Goal: Task Accomplishment & Management: Complete application form

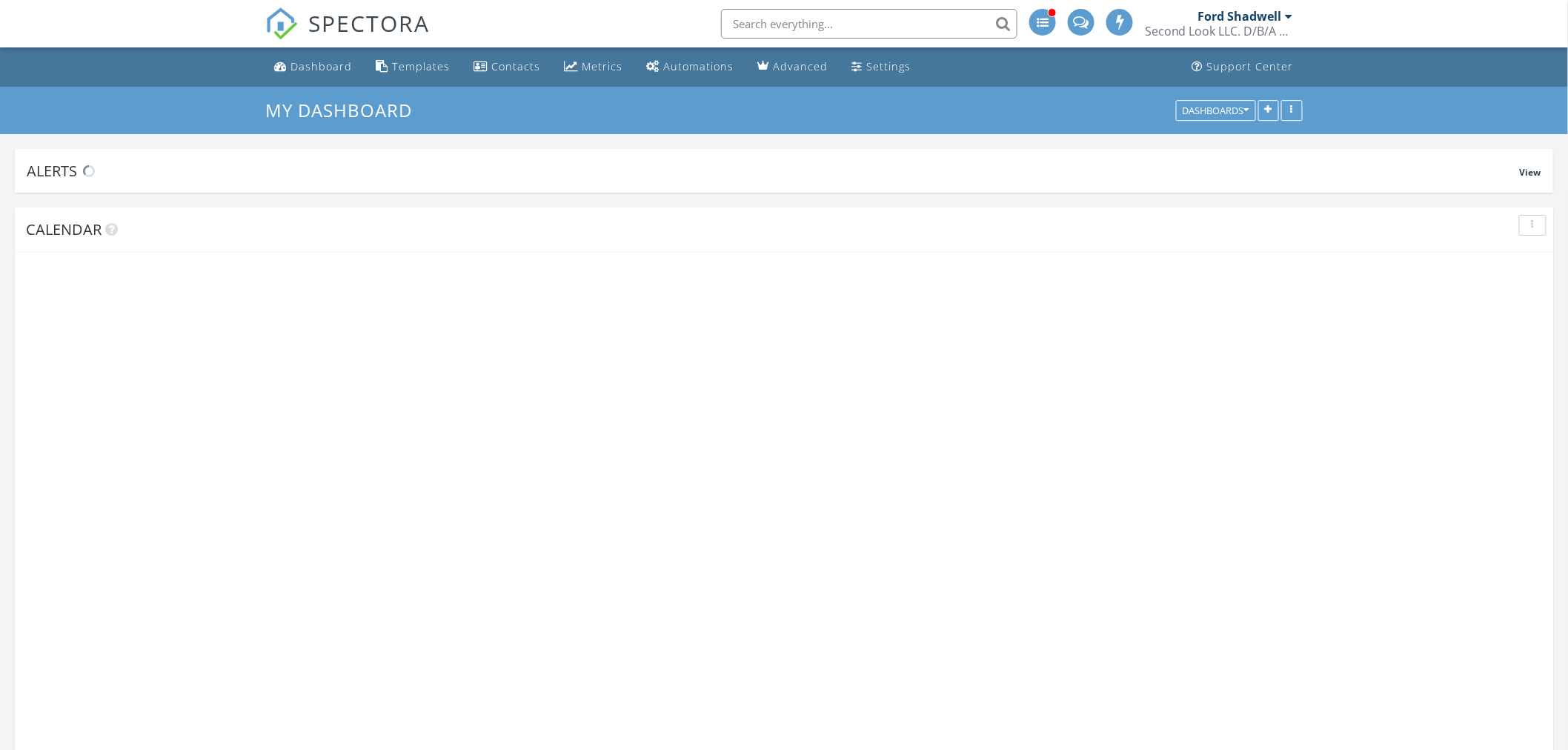
click at [1269, 17] on div "Ford Shadwell" at bounding box center [1240, 16] width 84 height 15
click at [1286, 20] on div at bounding box center [1290, 16] width 7 height 12
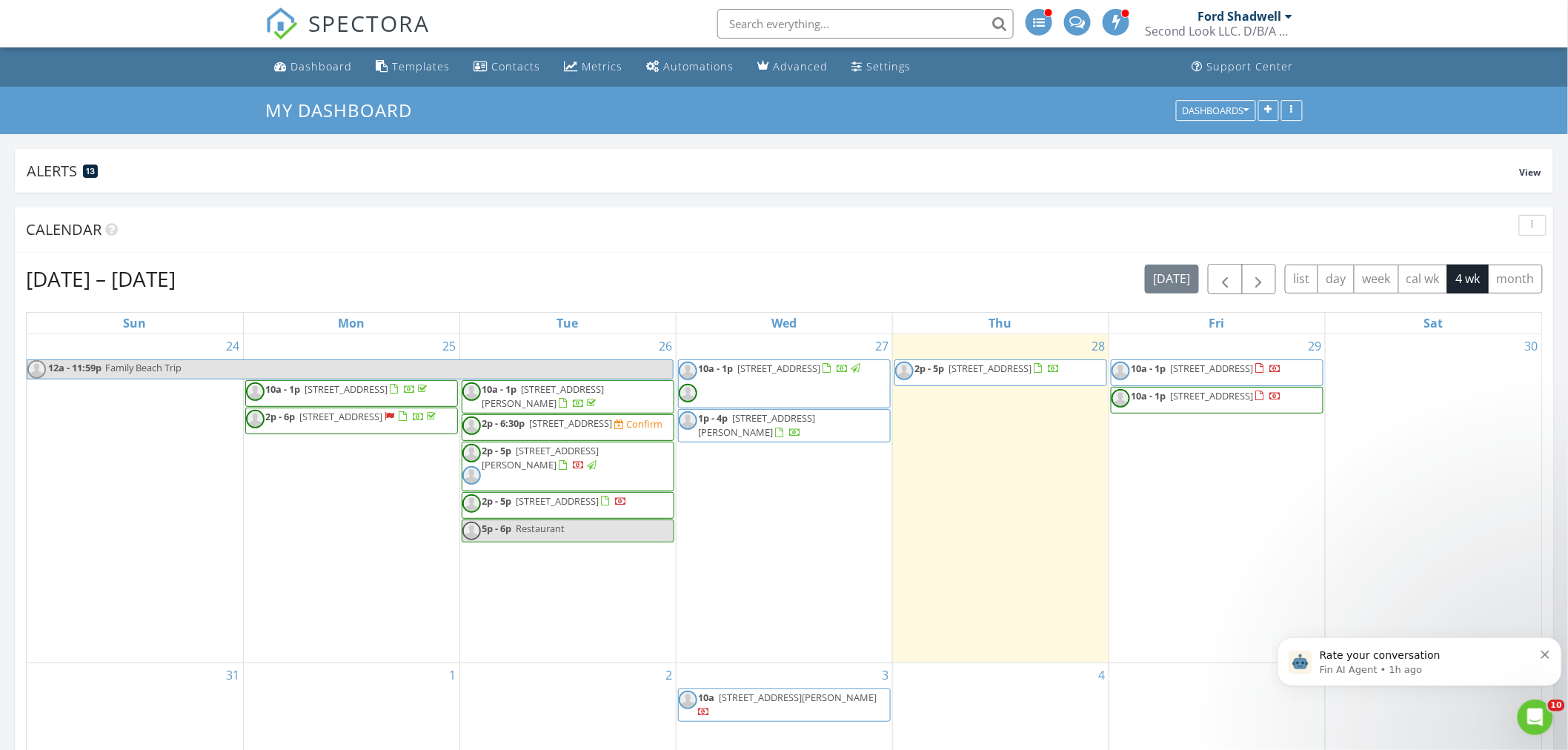
click at [1286, 12] on div at bounding box center [1290, 16] width 7 height 12
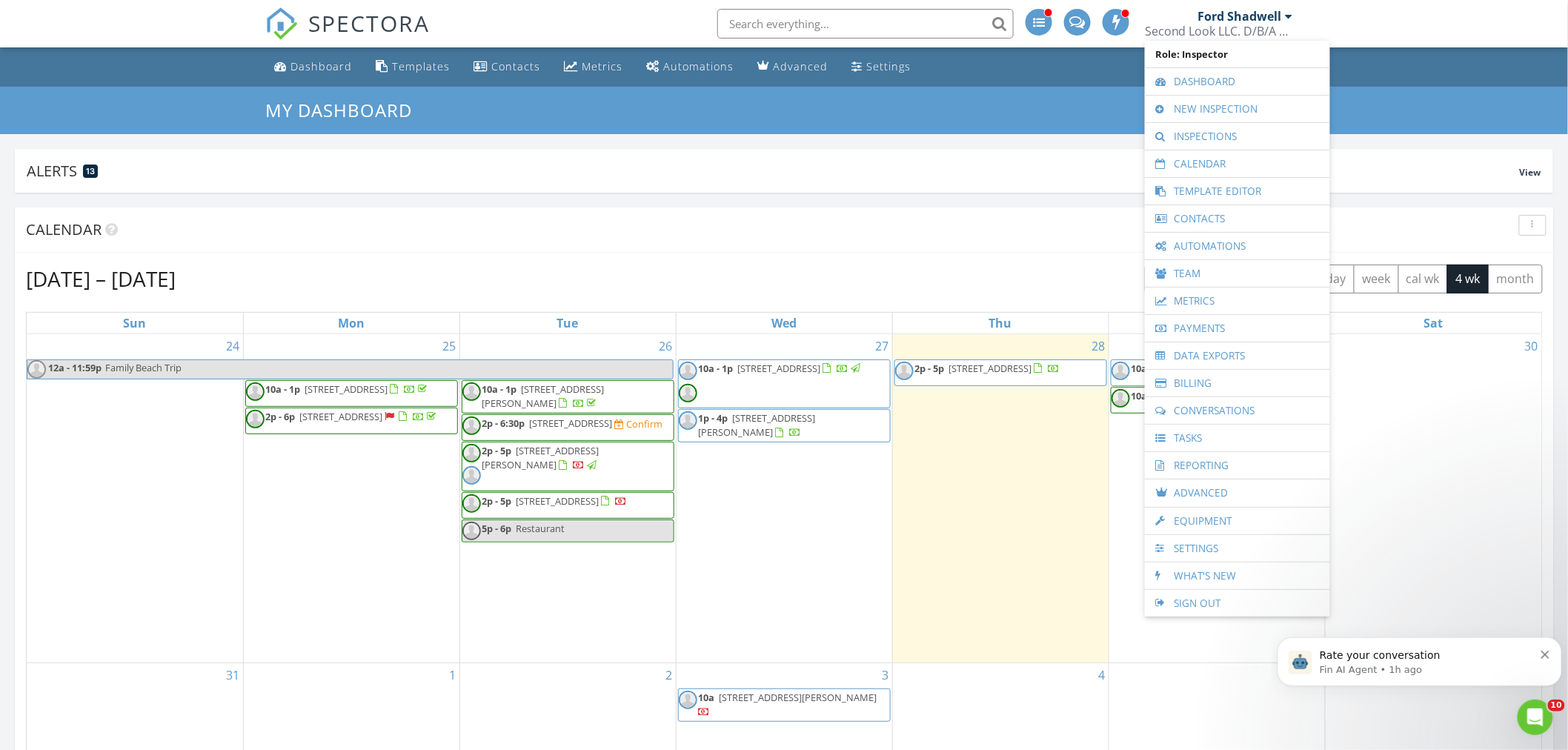
click at [1203, 463] on link "Reporting" at bounding box center [1237, 466] width 170 height 27
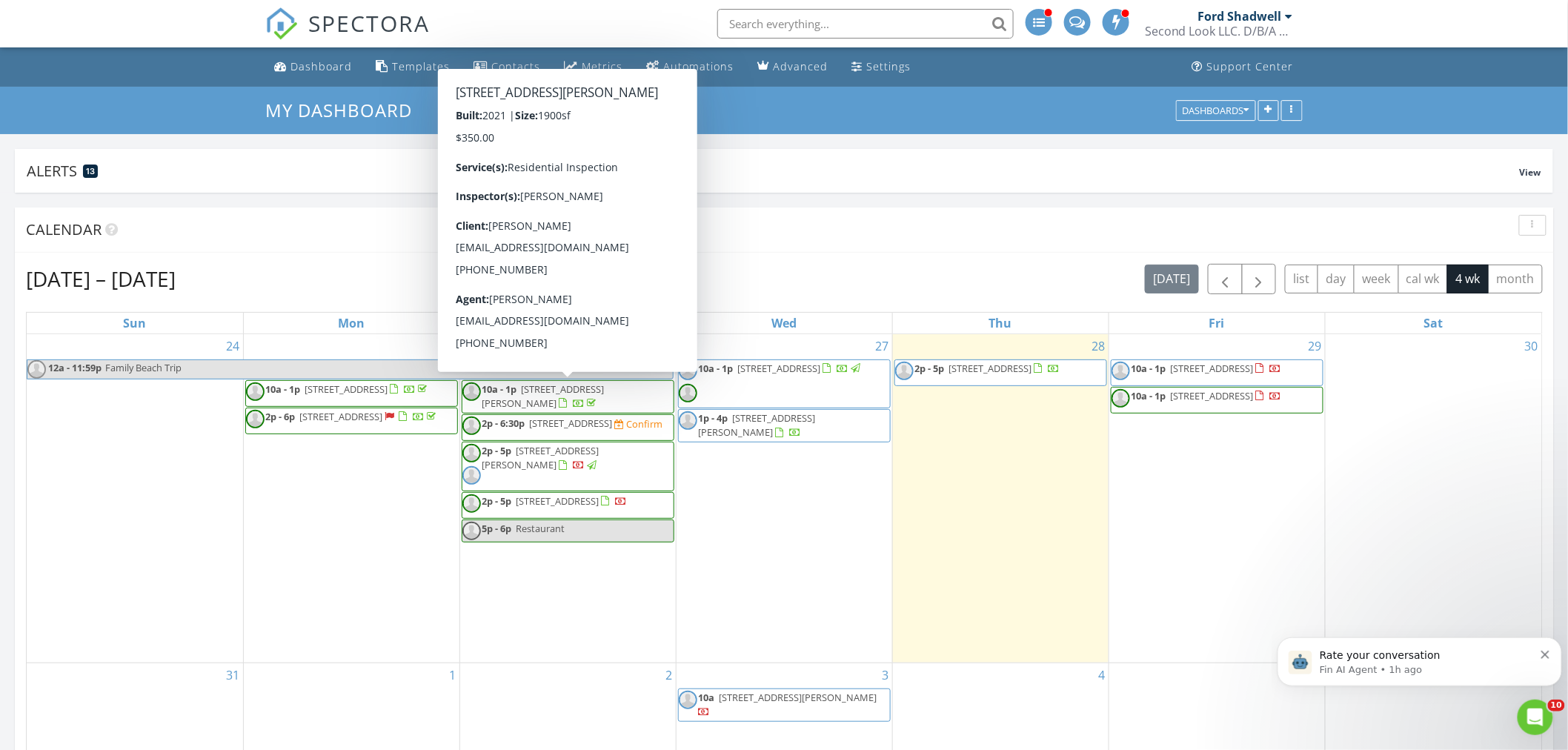
click at [760, 22] on input "text" at bounding box center [866, 23] width 296 height 29
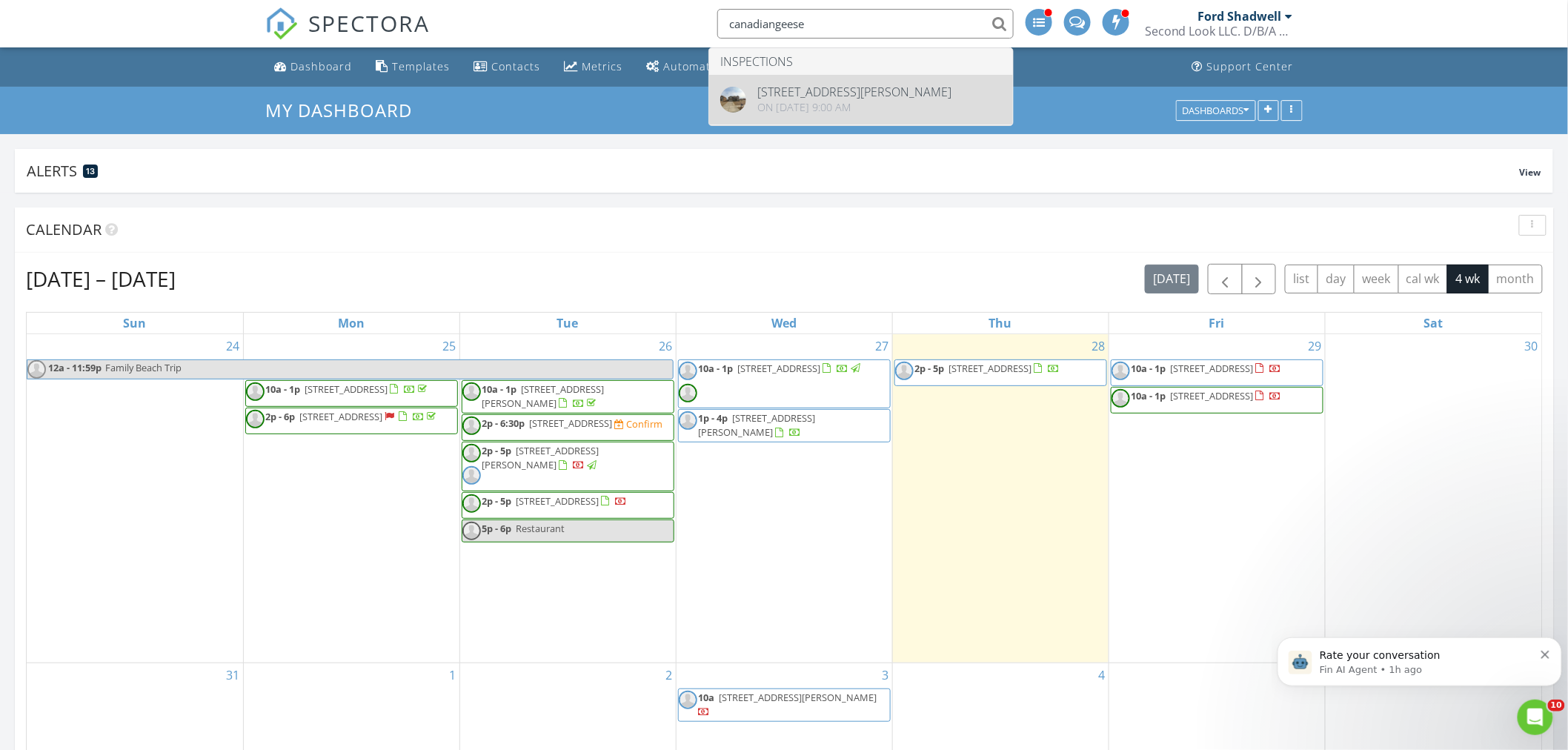
type input "canadiangeese"
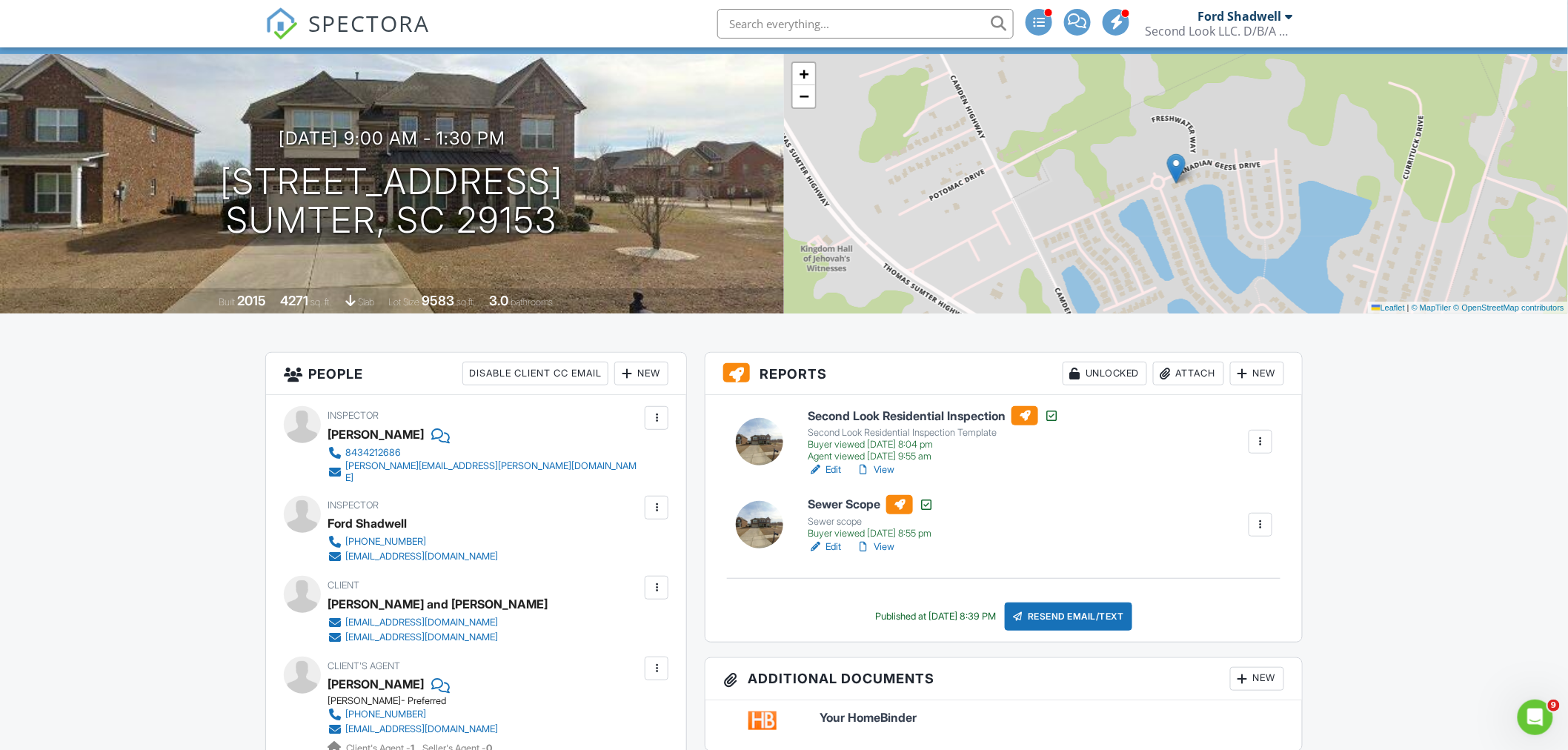
click at [884, 469] on link "View" at bounding box center [875, 470] width 38 height 15
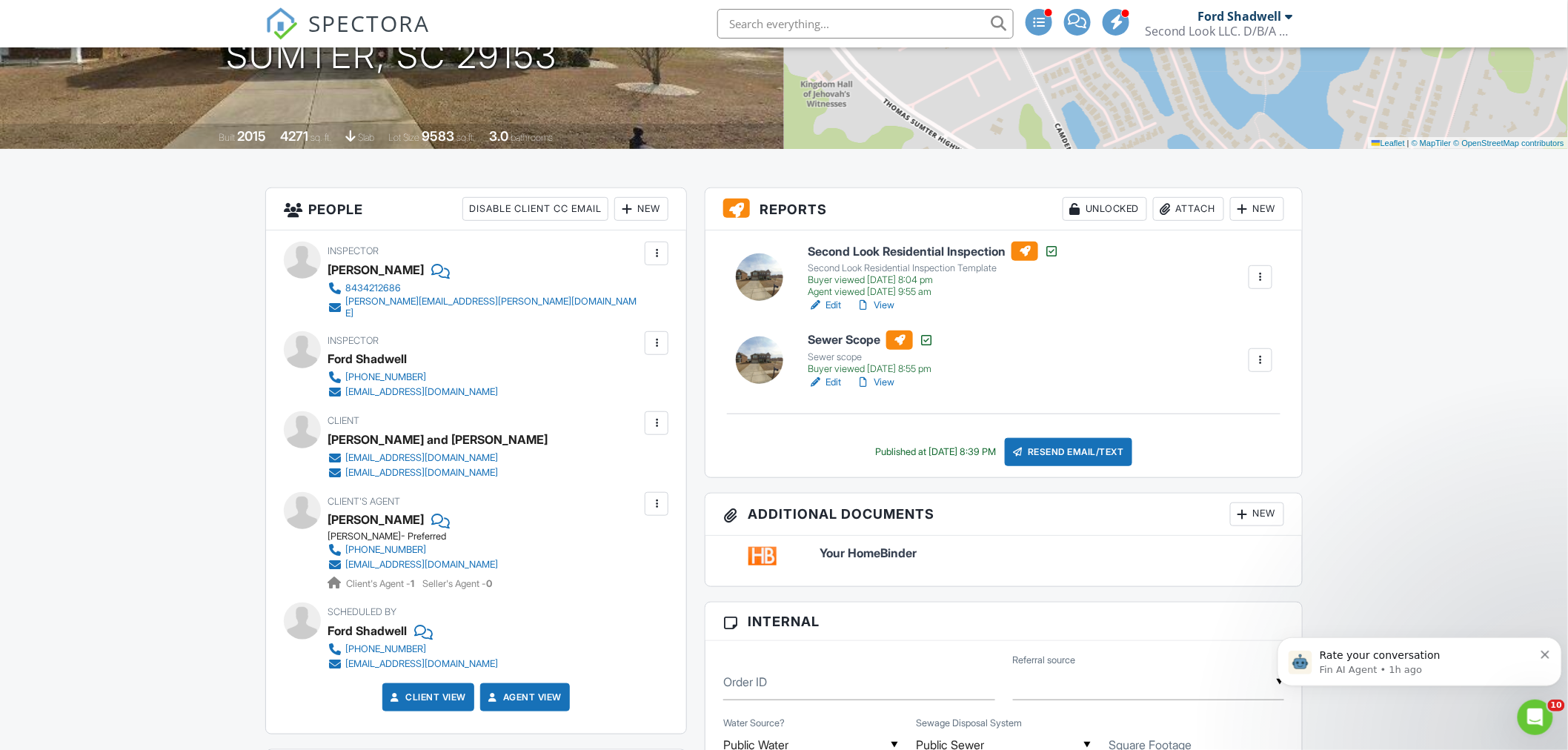
click at [885, 301] on link "View" at bounding box center [875, 305] width 38 height 15
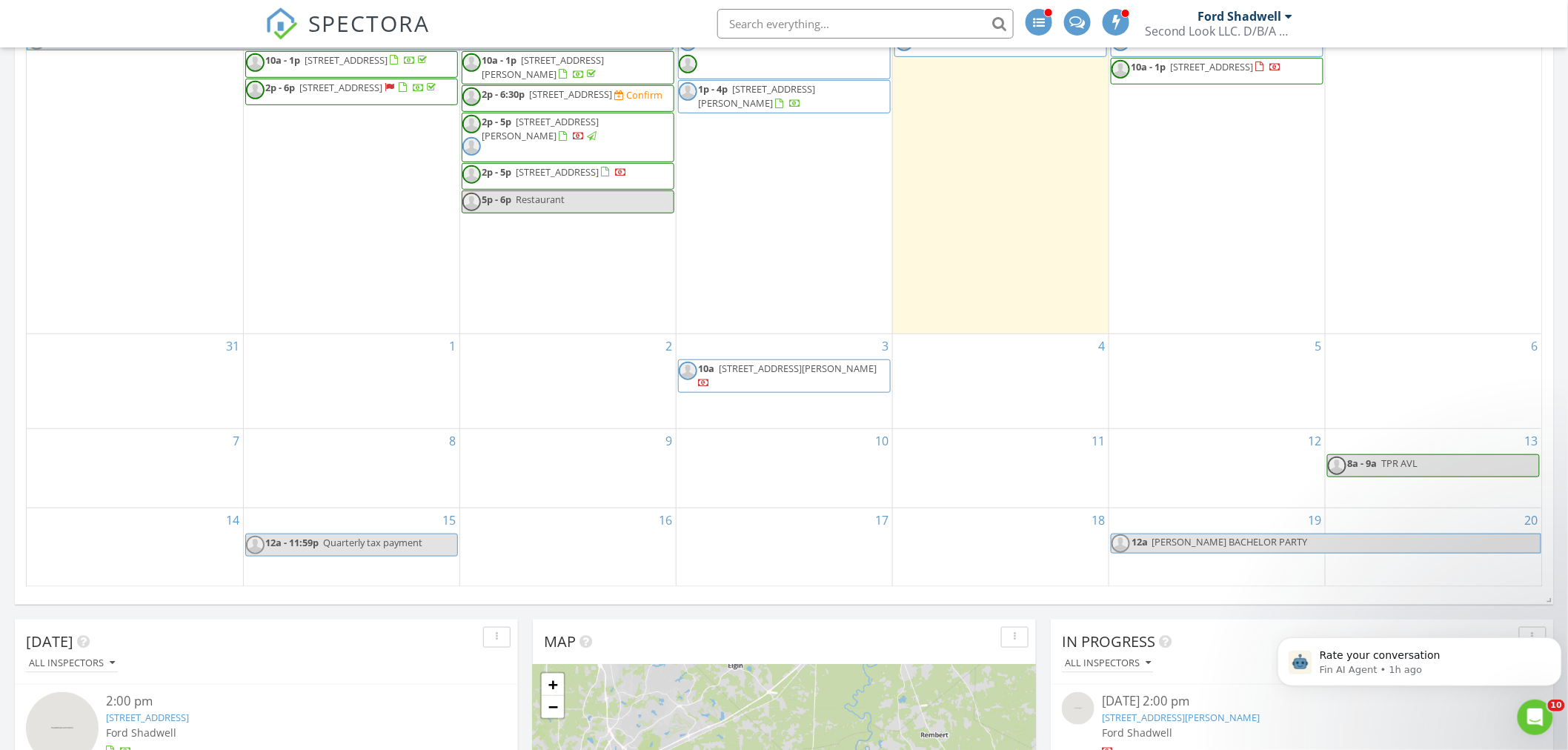
click at [1356, 659] on p "Rate your conversation" at bounding box center [1426, 655] width 214 height 15
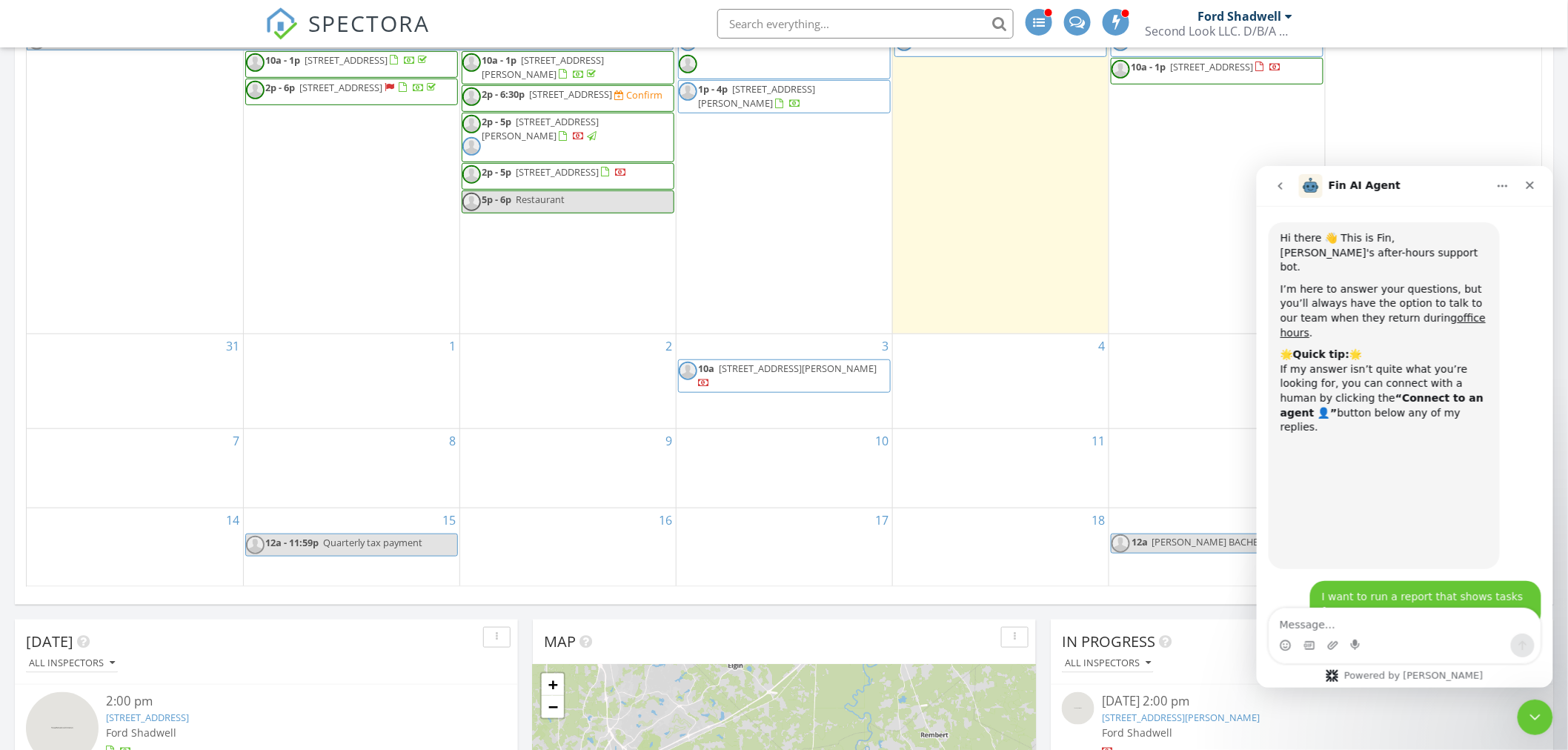
scroll to position [12, 0]
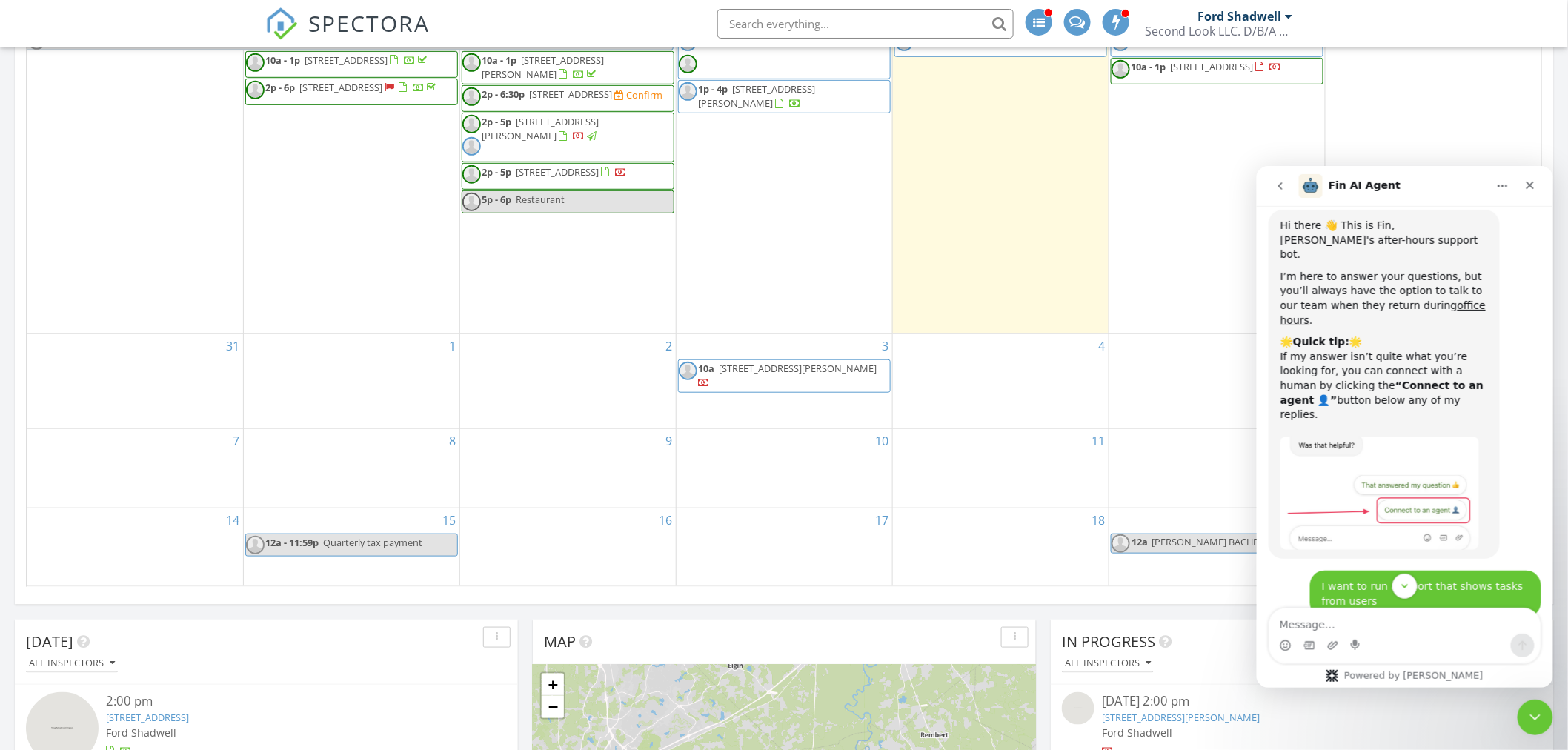
click at [1528, 182] on icon "Close" at bounding box center [1530, 185] width 8 height 8
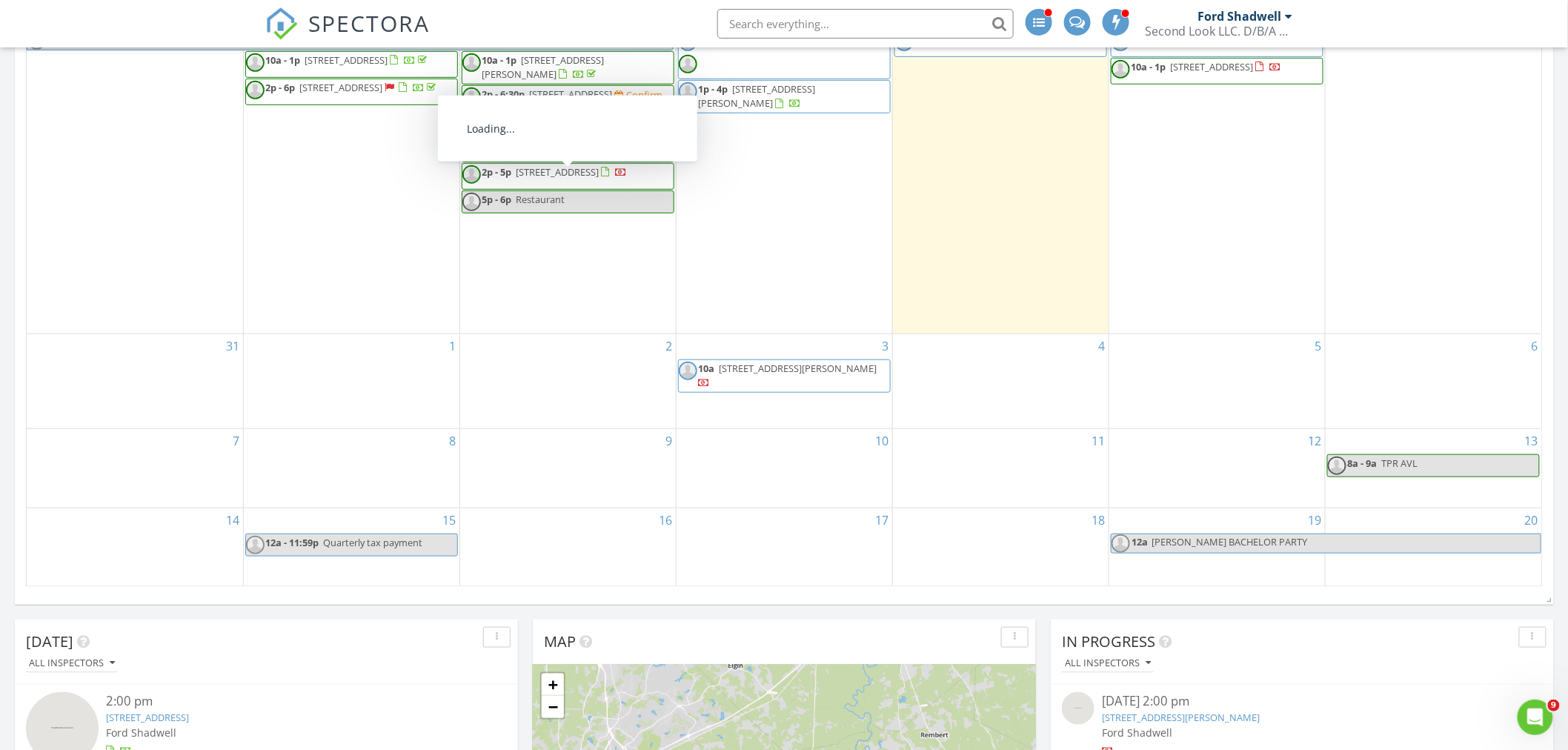
scroll to position [247, 0]
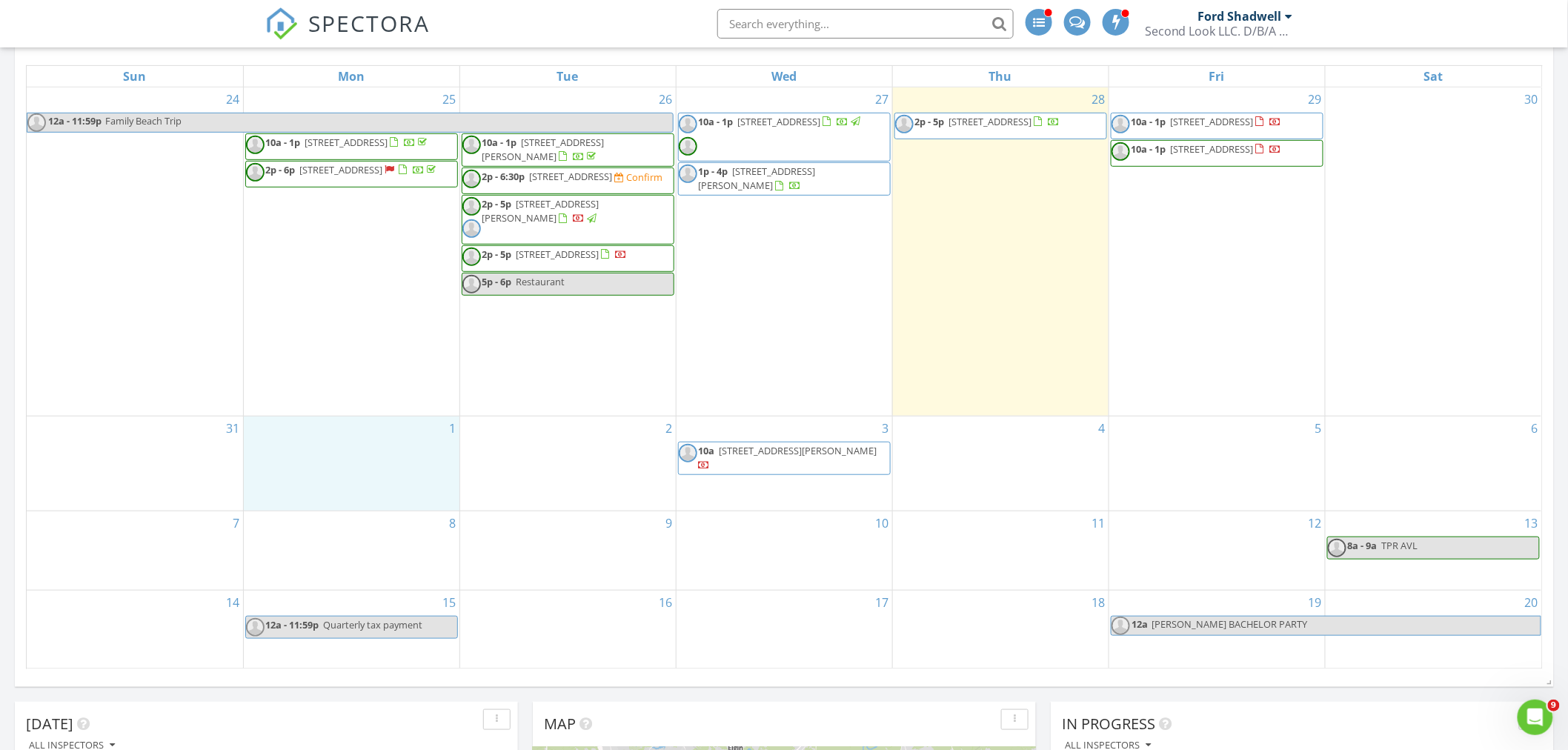
click at [376, 461] on div "1" at bounding box center [352, 464] width 216 height 95
click at [356, 399] on link "Inspection" at bounding box center [350, 399] width 77 height 24
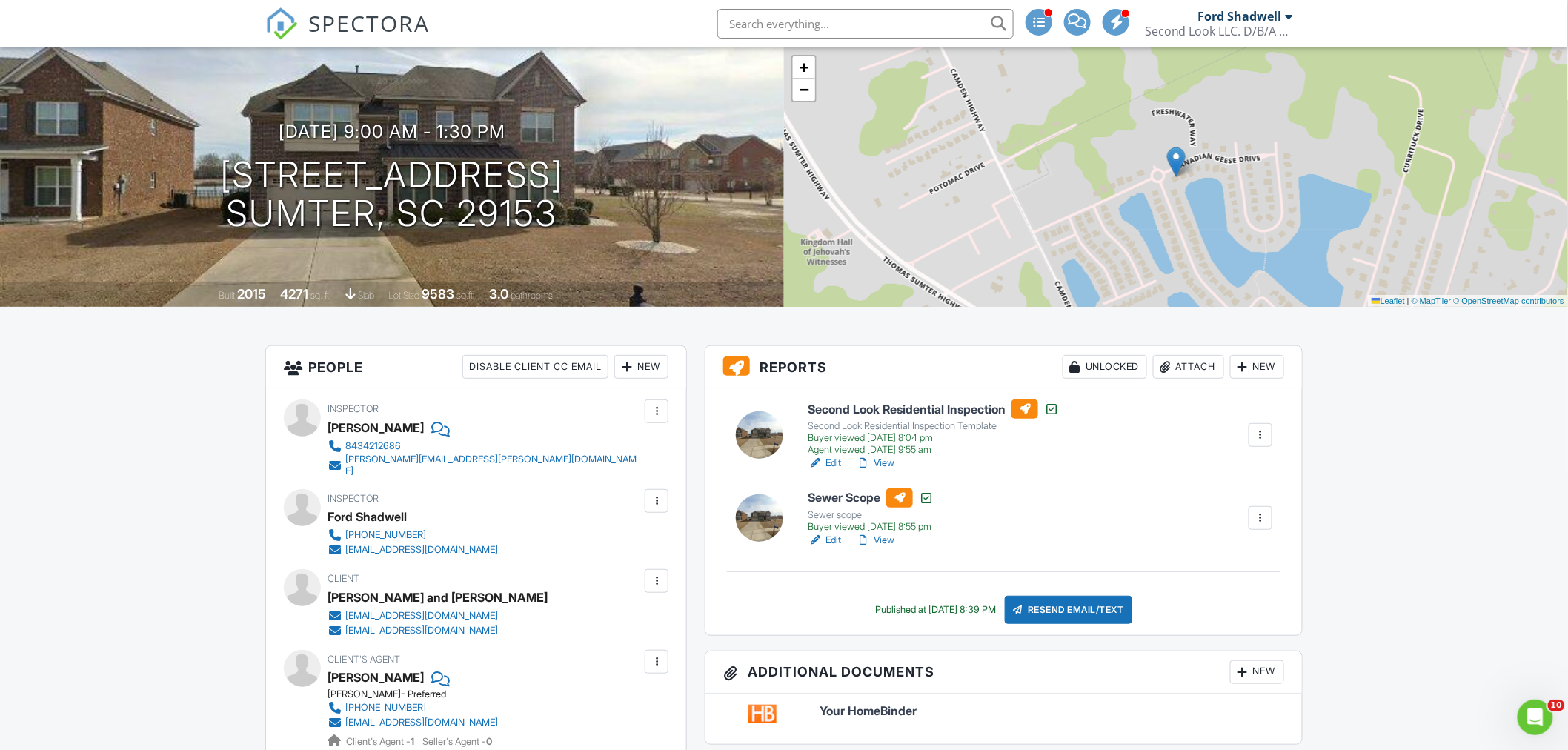
scroll to position [82, 0]
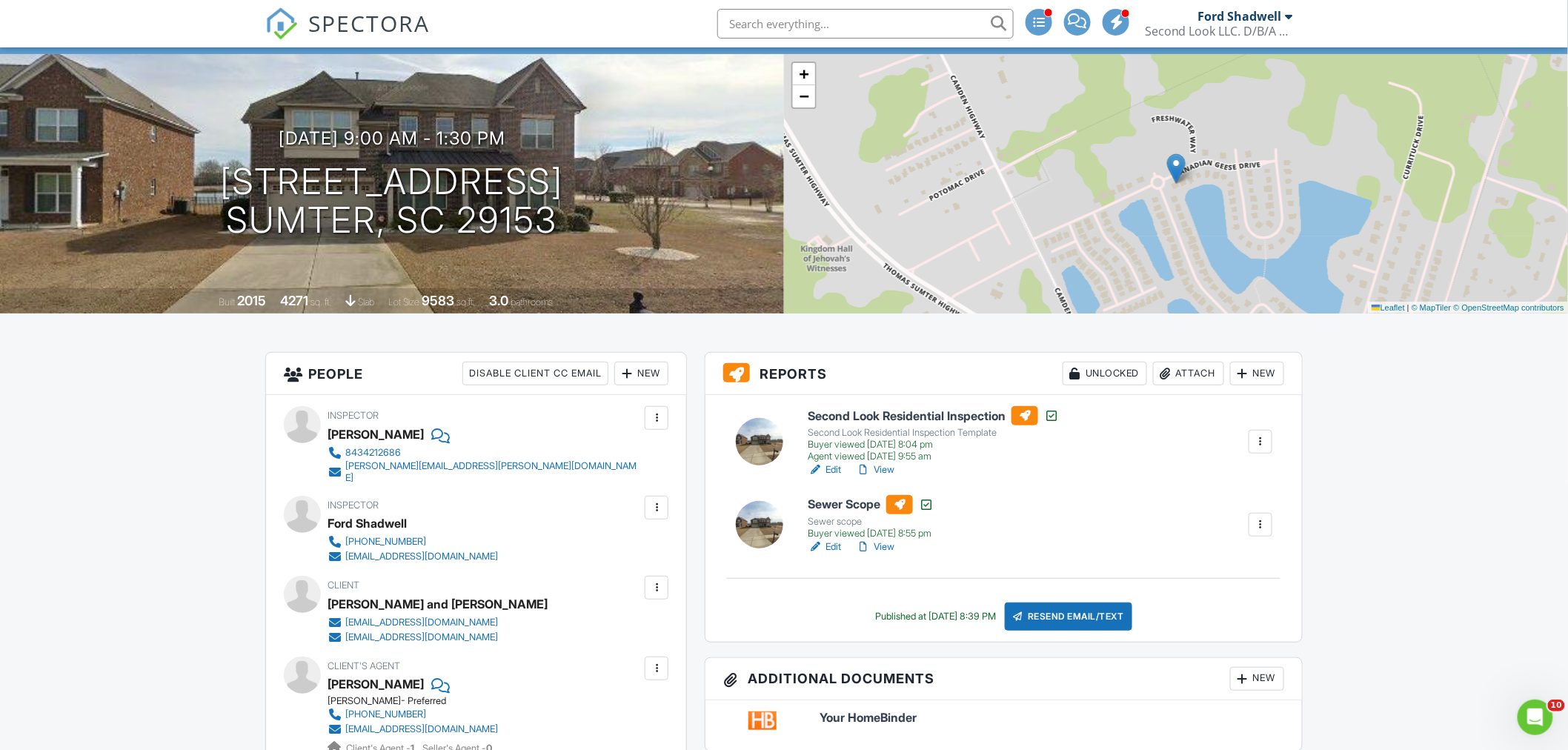
click at [890, 468] on link "View" at bounding box center [875, 470] width 38 height 15
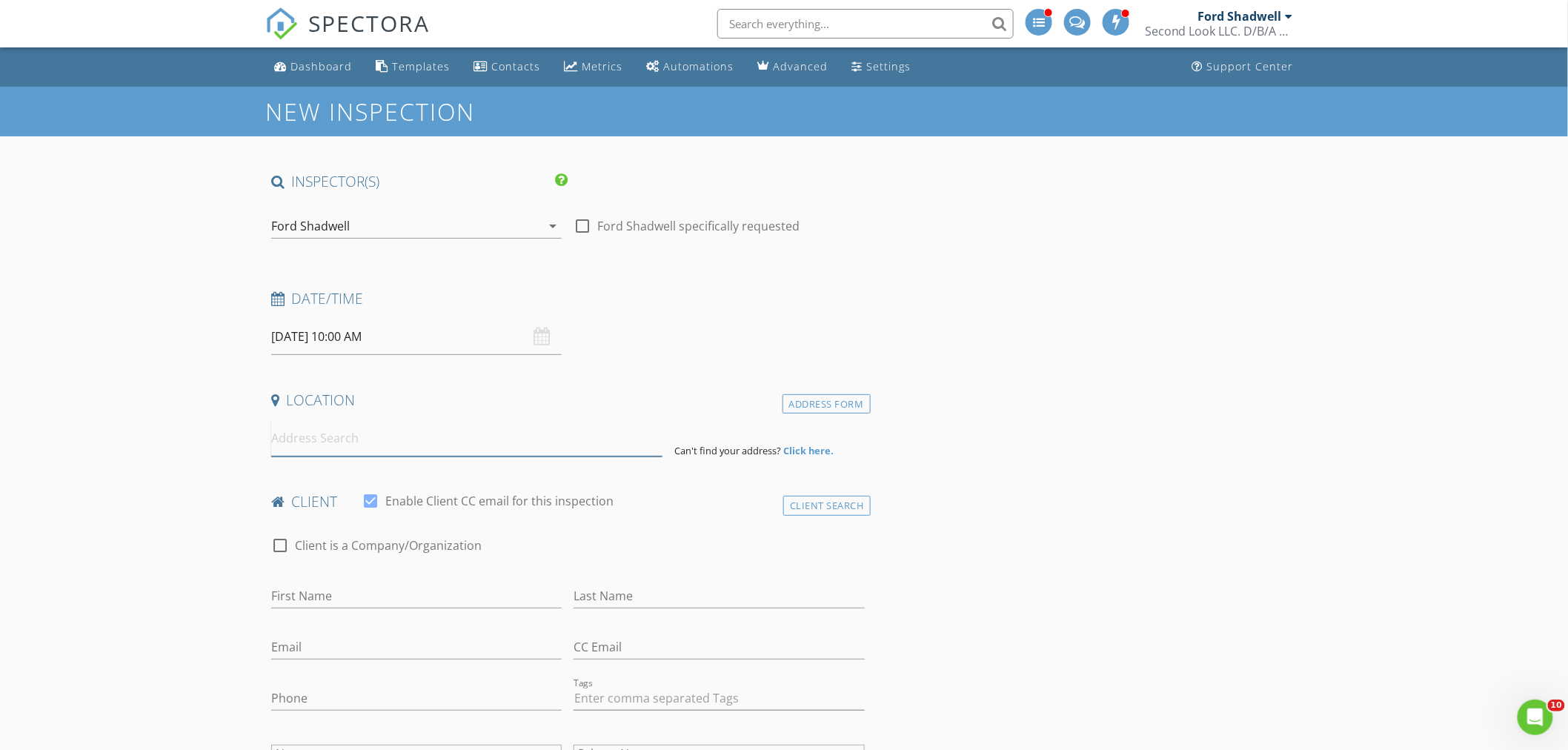
click at [312, 442] on input at bounding box center [467, 438] width 391 height 37
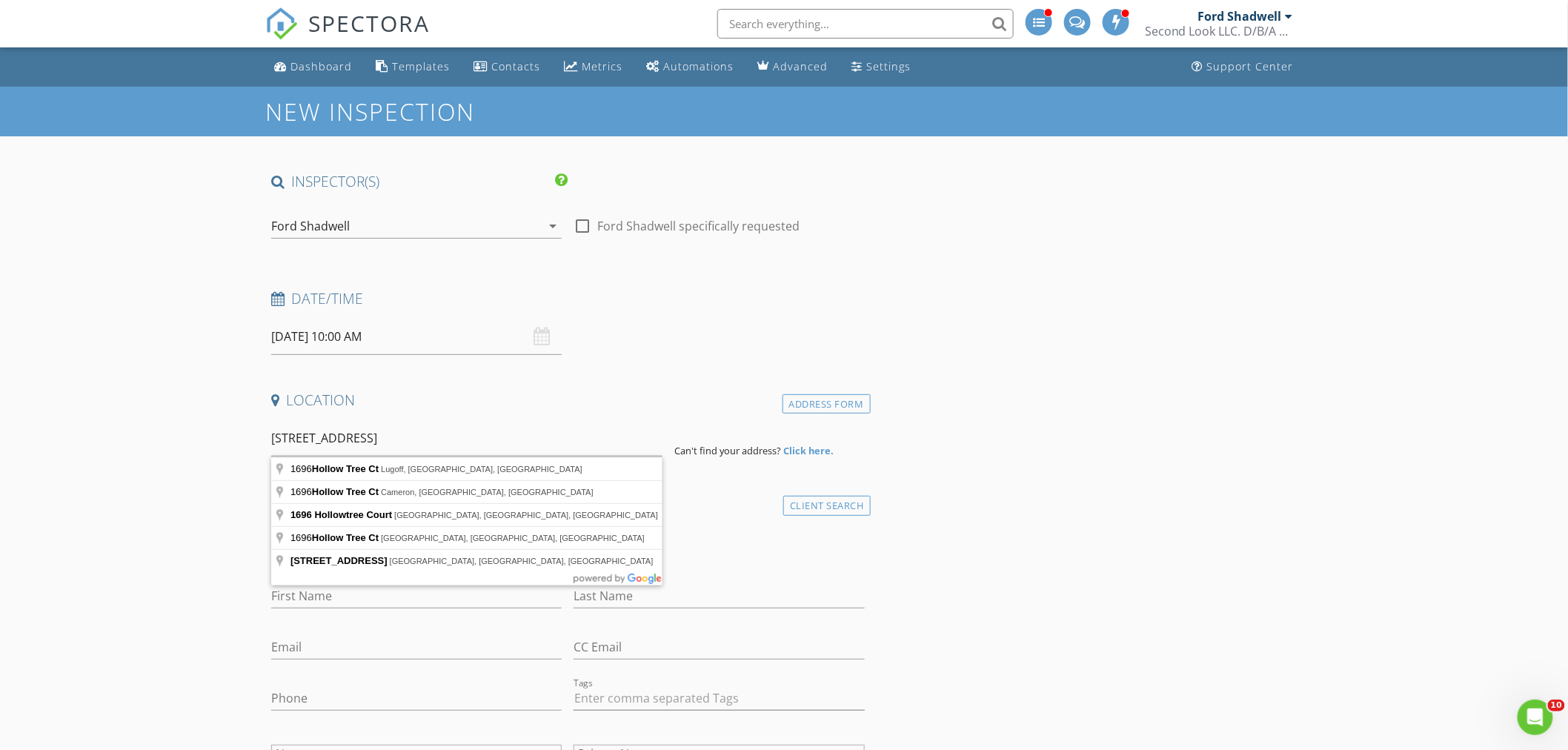
type input "[STREET_ADDRESS]"
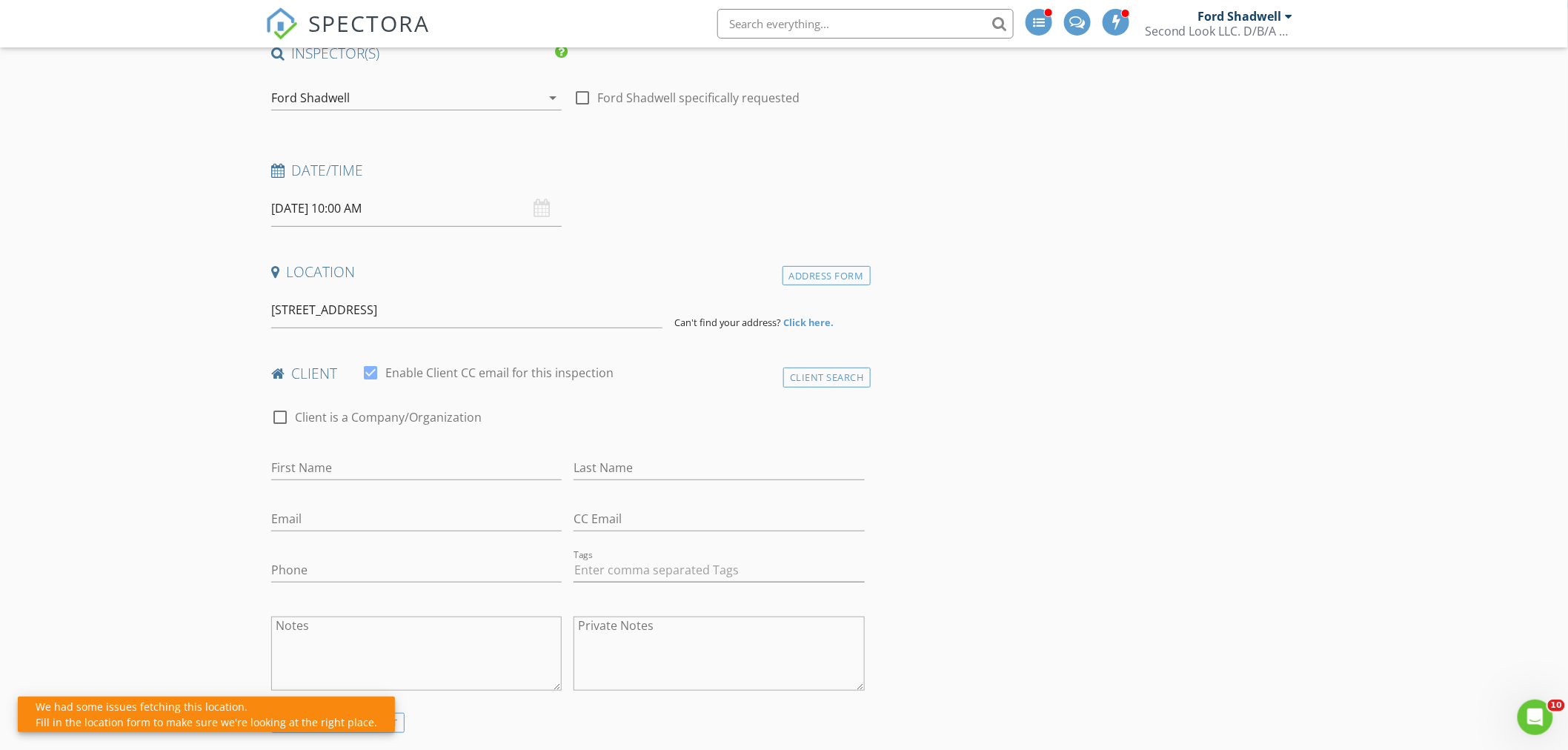
scroll to position [164, 0]
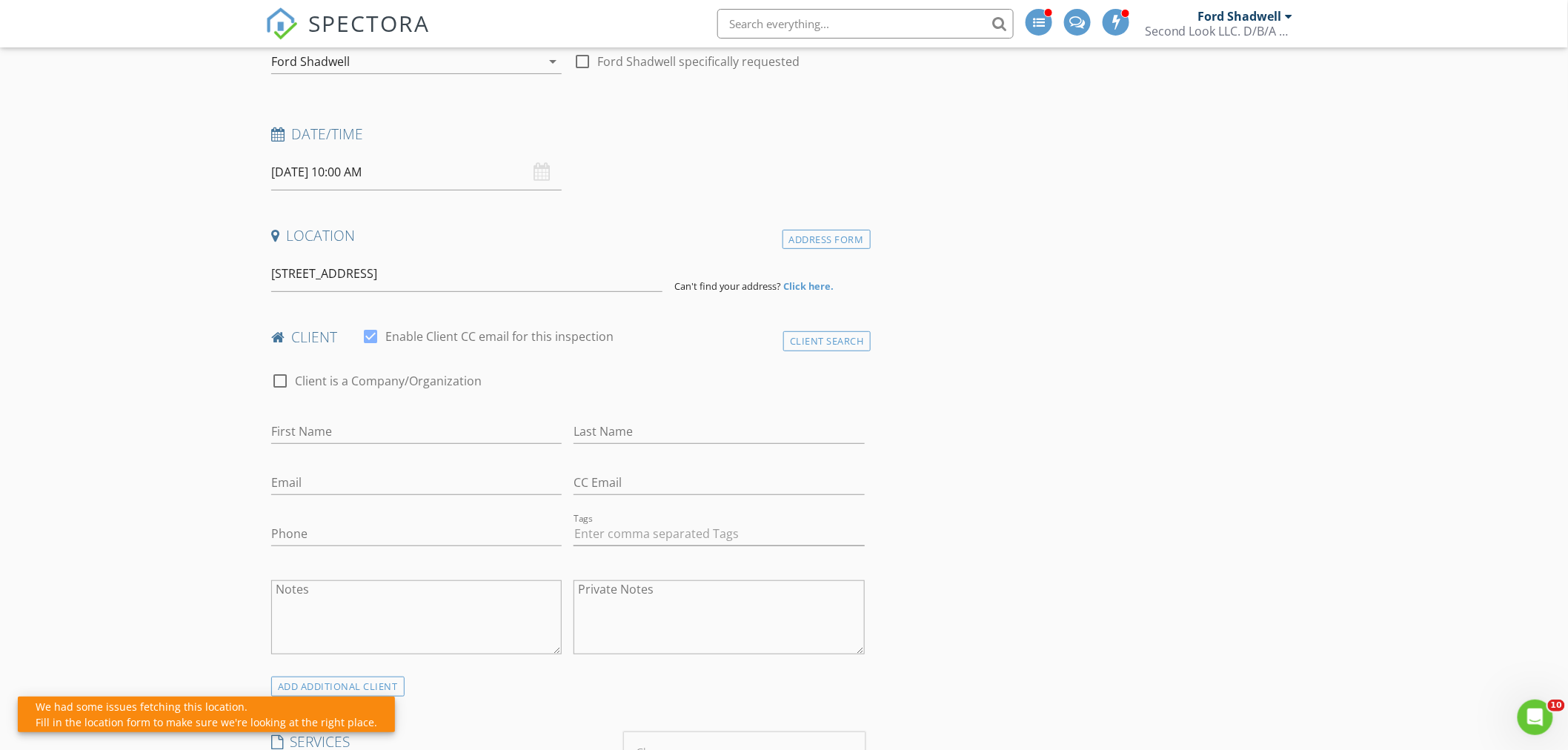
click at [827, 238] on div "Address Form" at bounding box center [826, 239] width 88 height 20
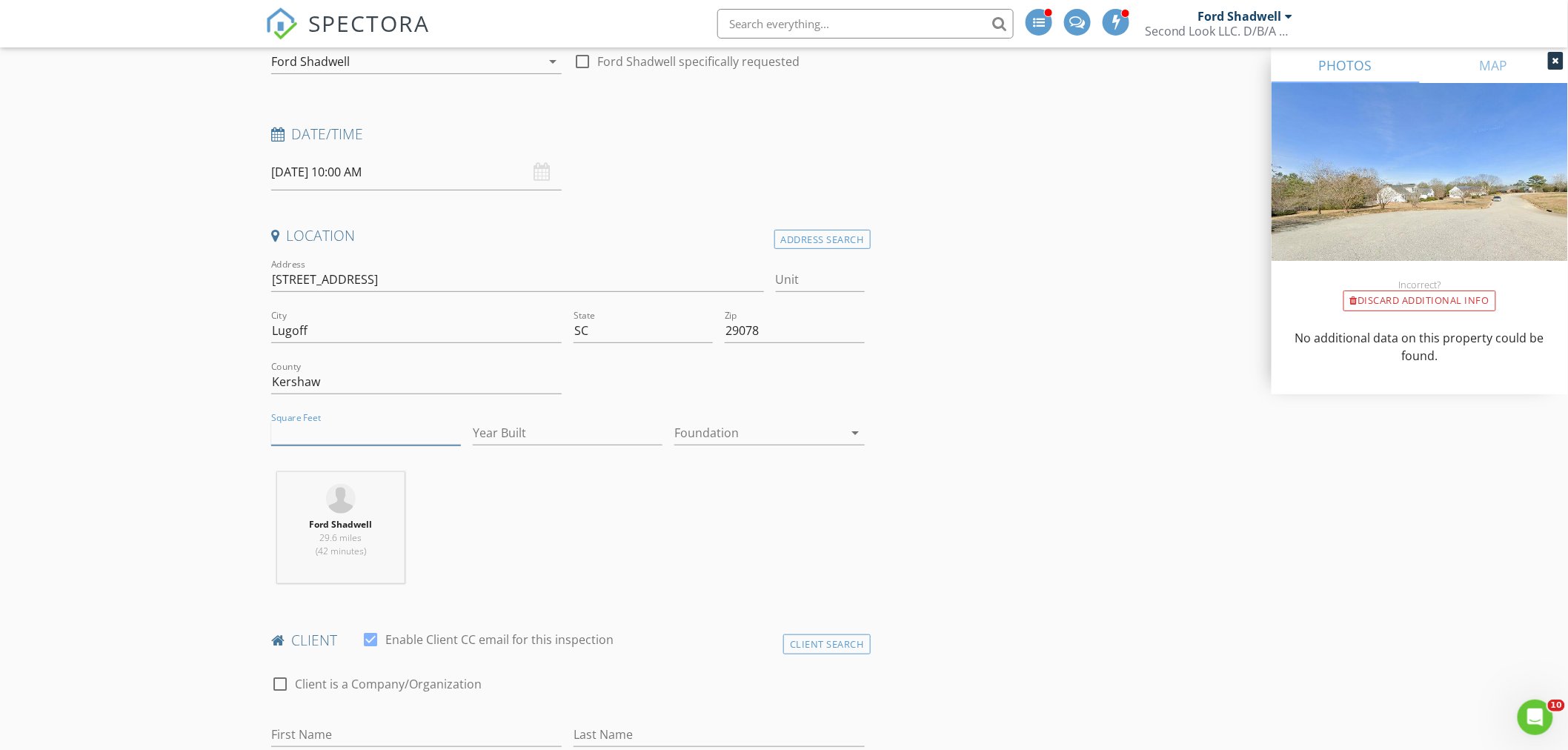
click at [342, 426] on input "Square Feet" at bounding box center [366, 433] width 190 height 24
type input "2878"
type input "2024"
click at [751, 431] on div at bounding box center [759, 433] width 169 height 24
click at [722, 513] on div "Slab" at bounding box center [770, 510] width 166 height 18
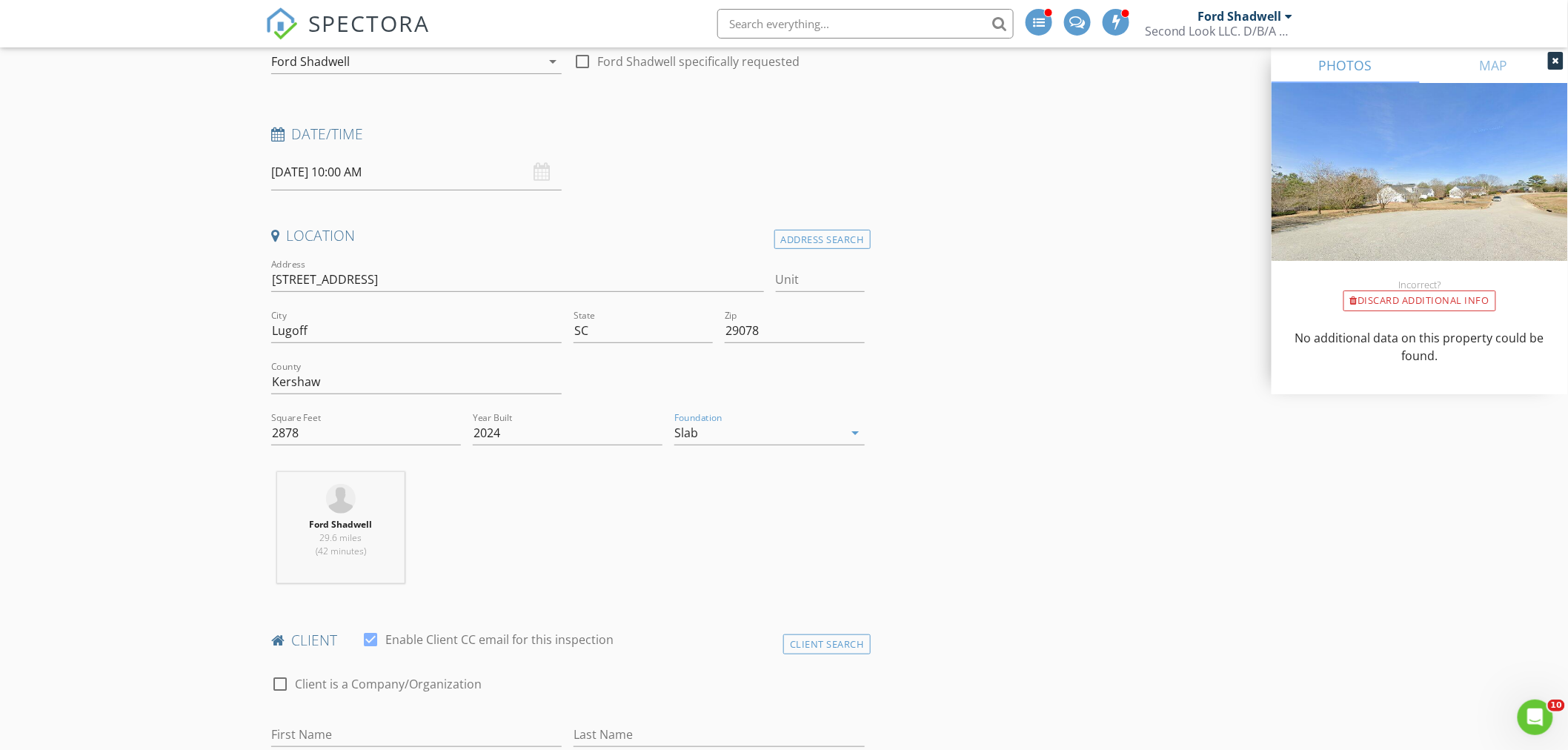
click at [590, 502] on div "Ford Shadwell 29.6 miles (42 minutes)" at bounding box center [568, 534] width 605 height 123
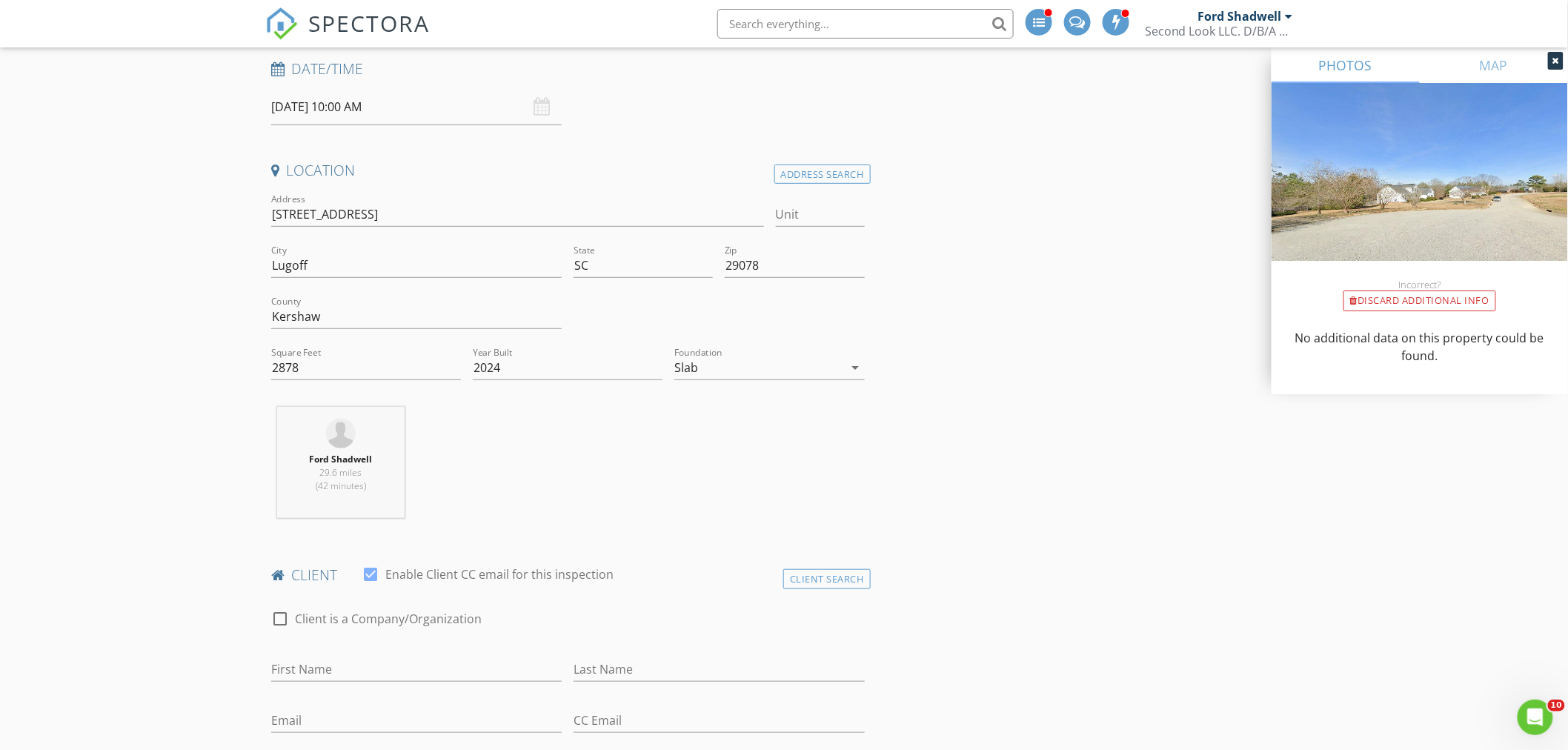
scroll to position [412, 0]
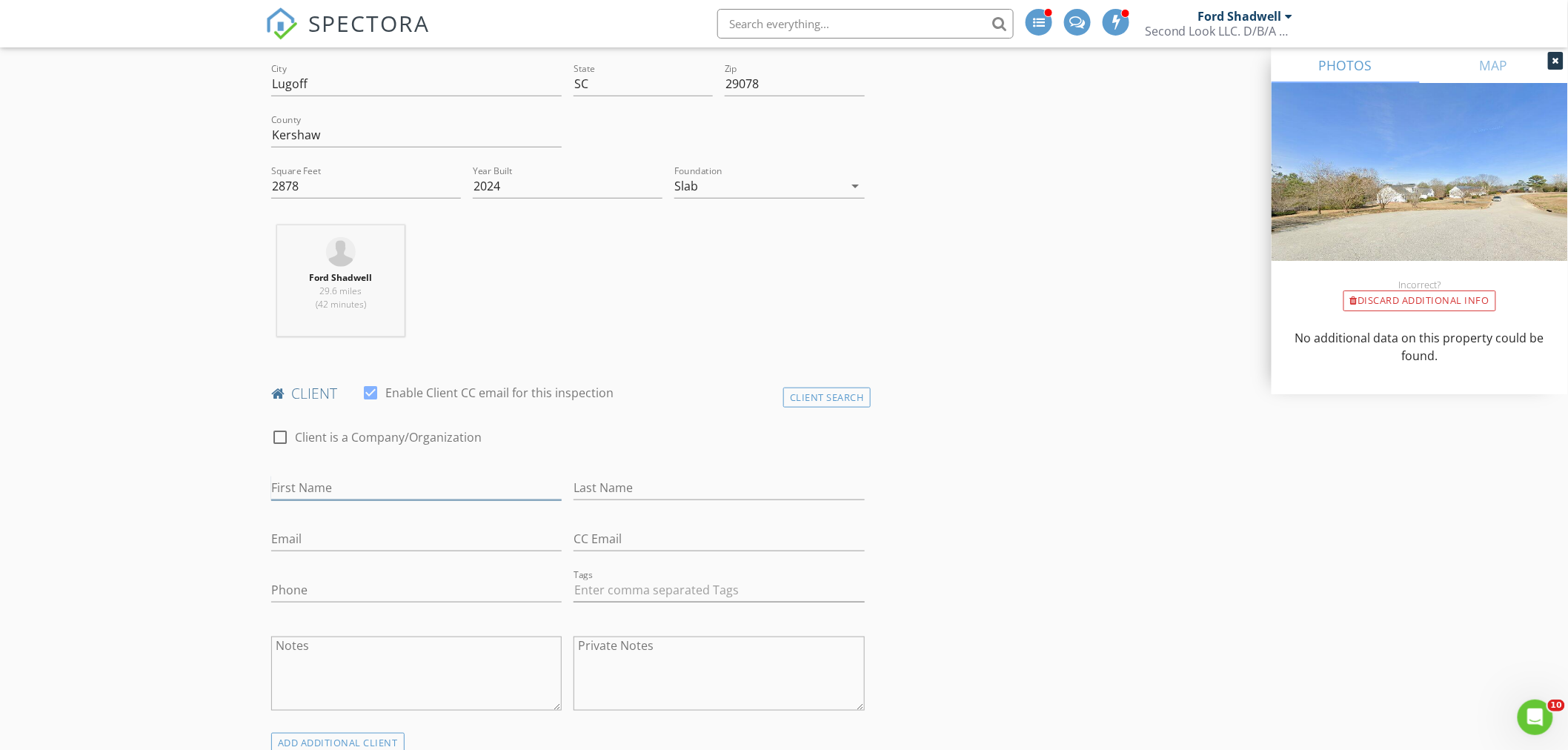
click at [346, 484] on input "First Name" at bounding box center [416, 488] width 290 height 24
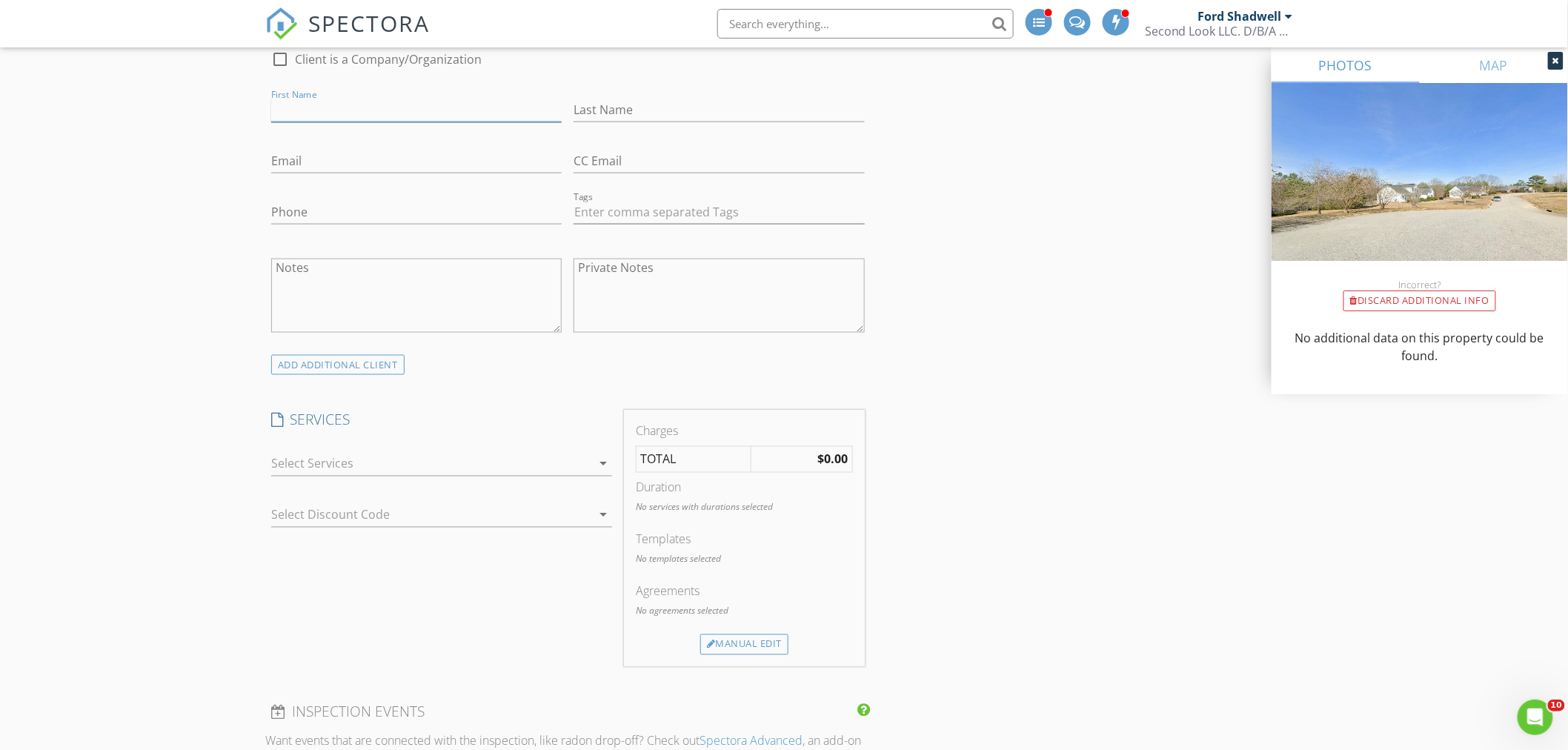
scroll to position [824, 0]
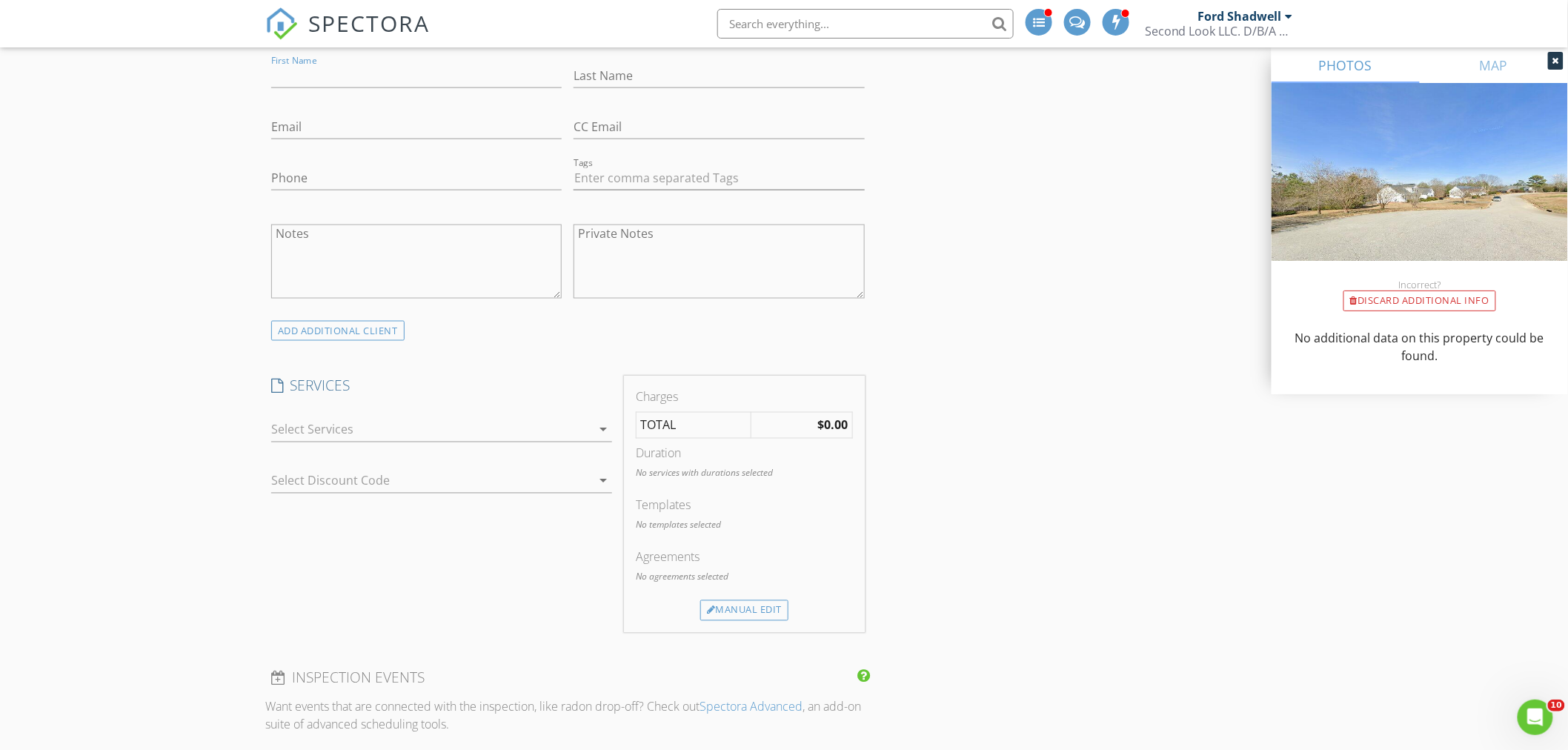
click at [350, 436] on div at bounding box center [431, 429] width 320 height 24
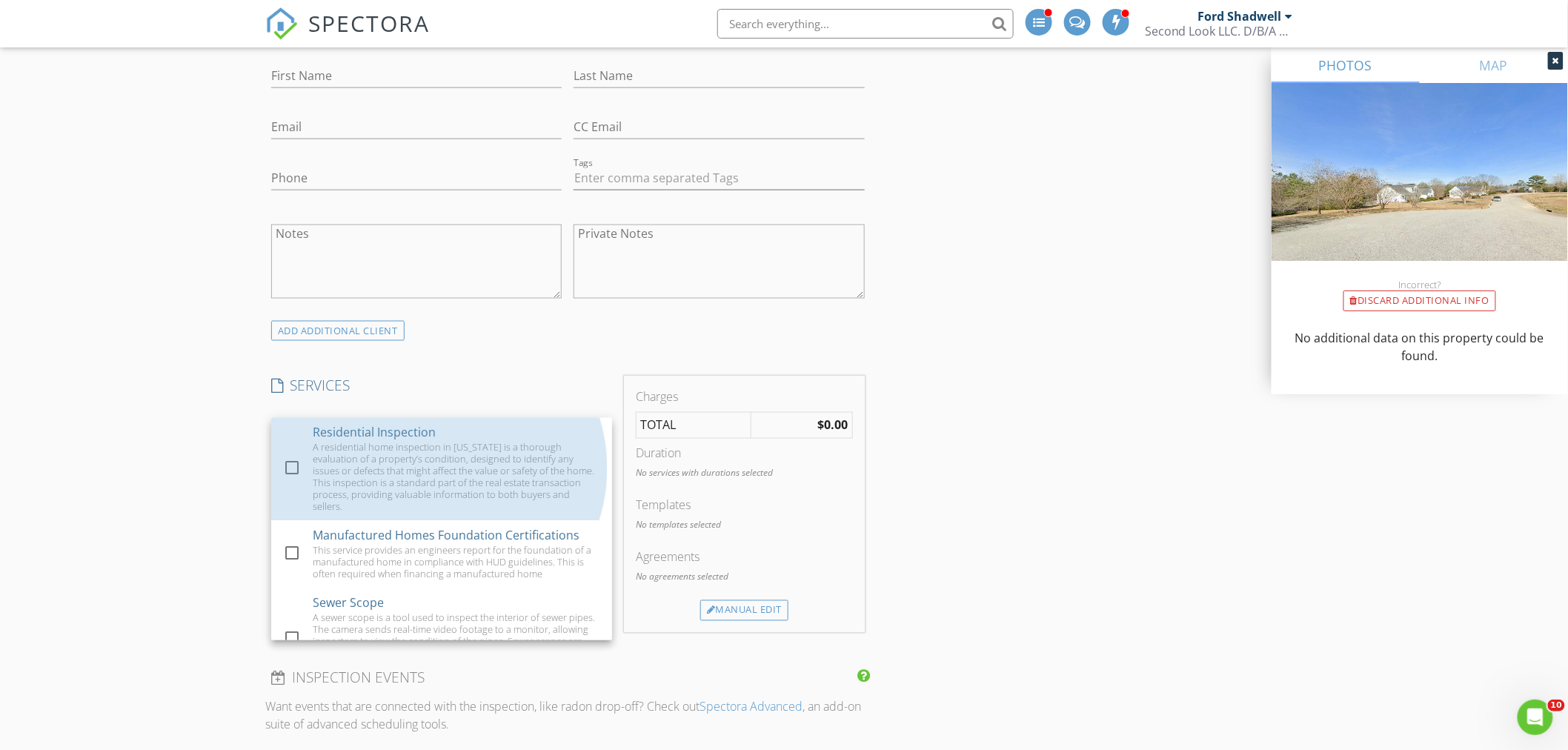
click at [343, 454] on div "A residential home inspection in South Carolina is a thorough evaluation of a p…" at bounding box center [456, 478] width 287 height 71
checkbox input "true"
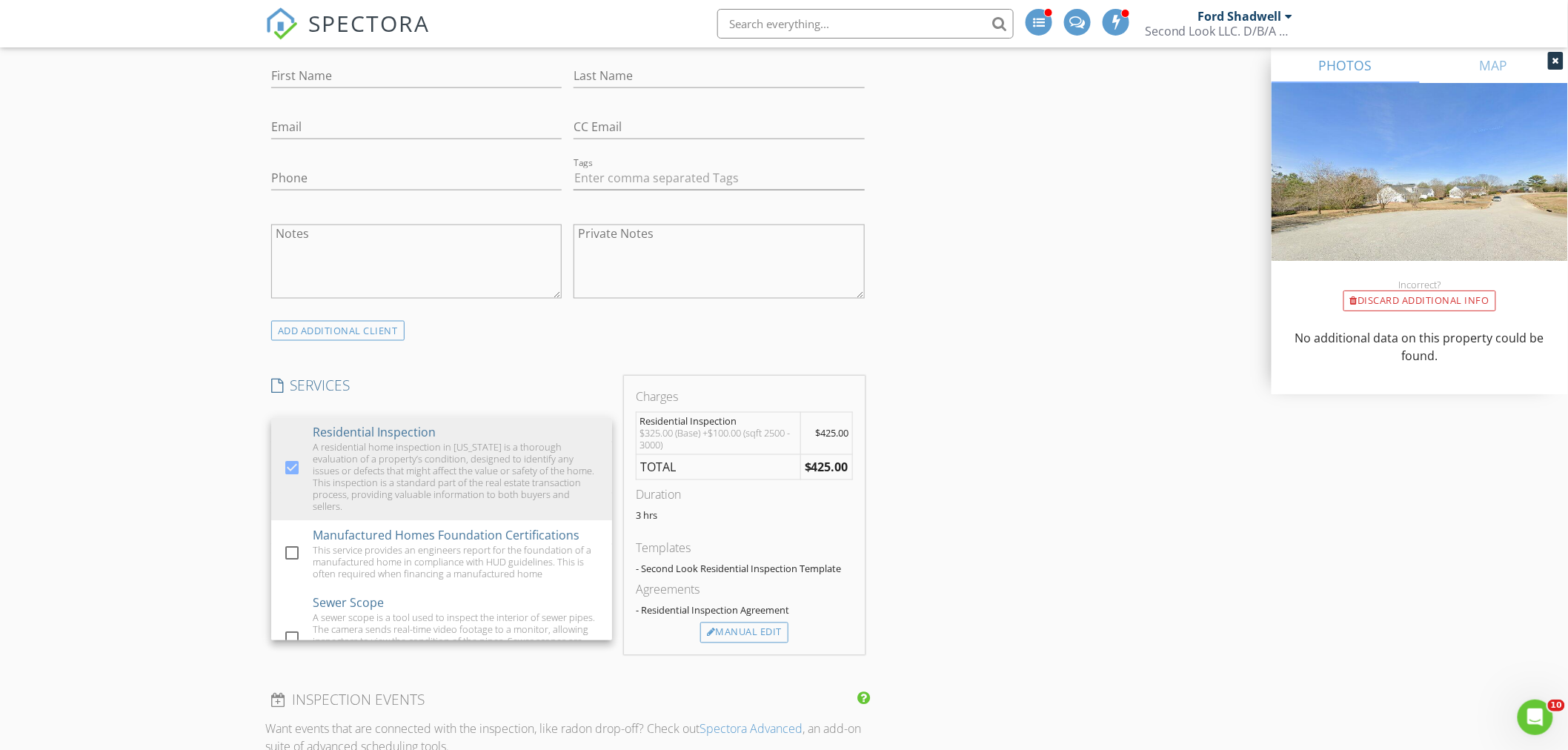
click at [205, 413] on div "New Inspection INSPECTOR(S) check_box Ford Shadwell PRIMARY check_box_outline_b…" at bounding box center [784, 741] width 1568 height 2955
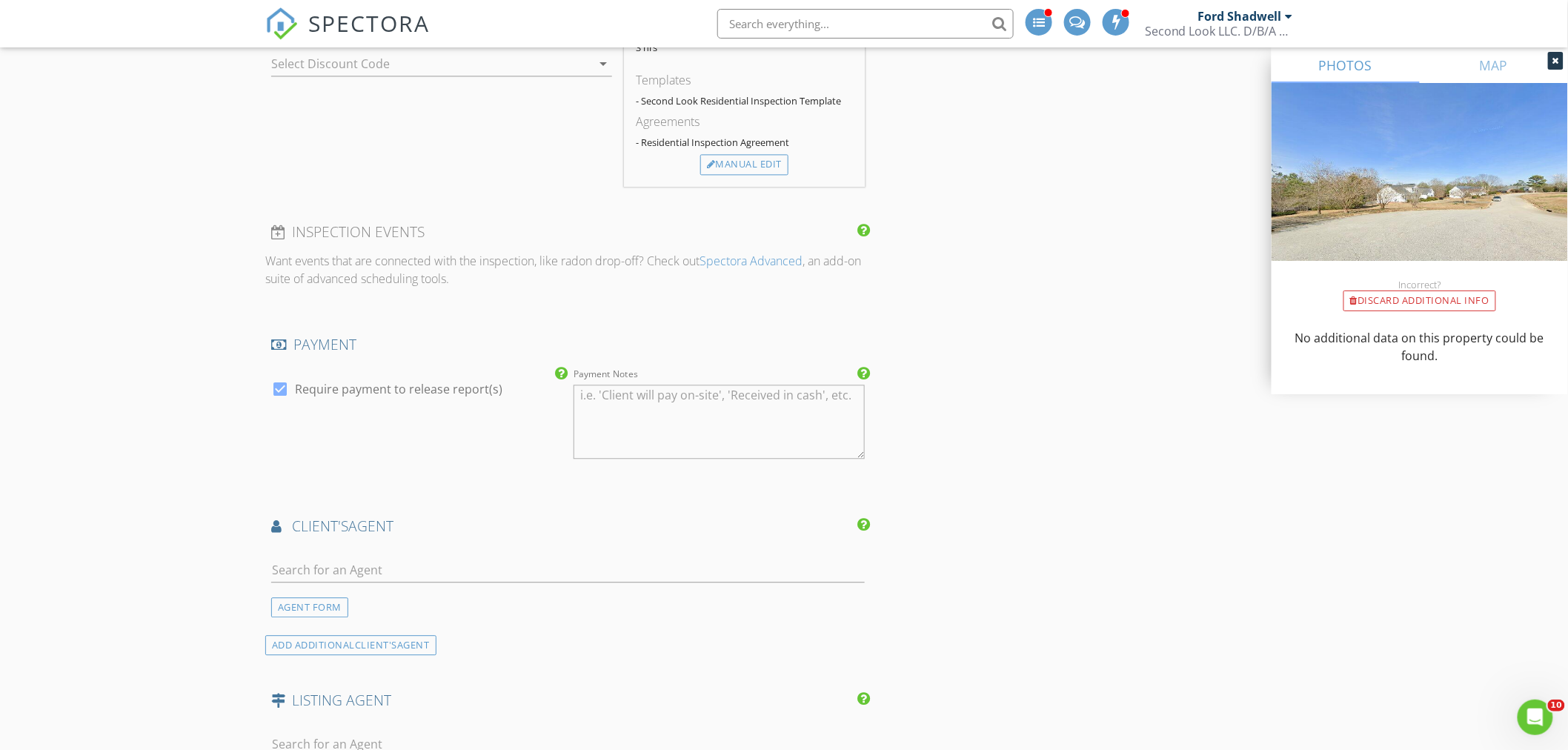
scroll to position [1400, 0]
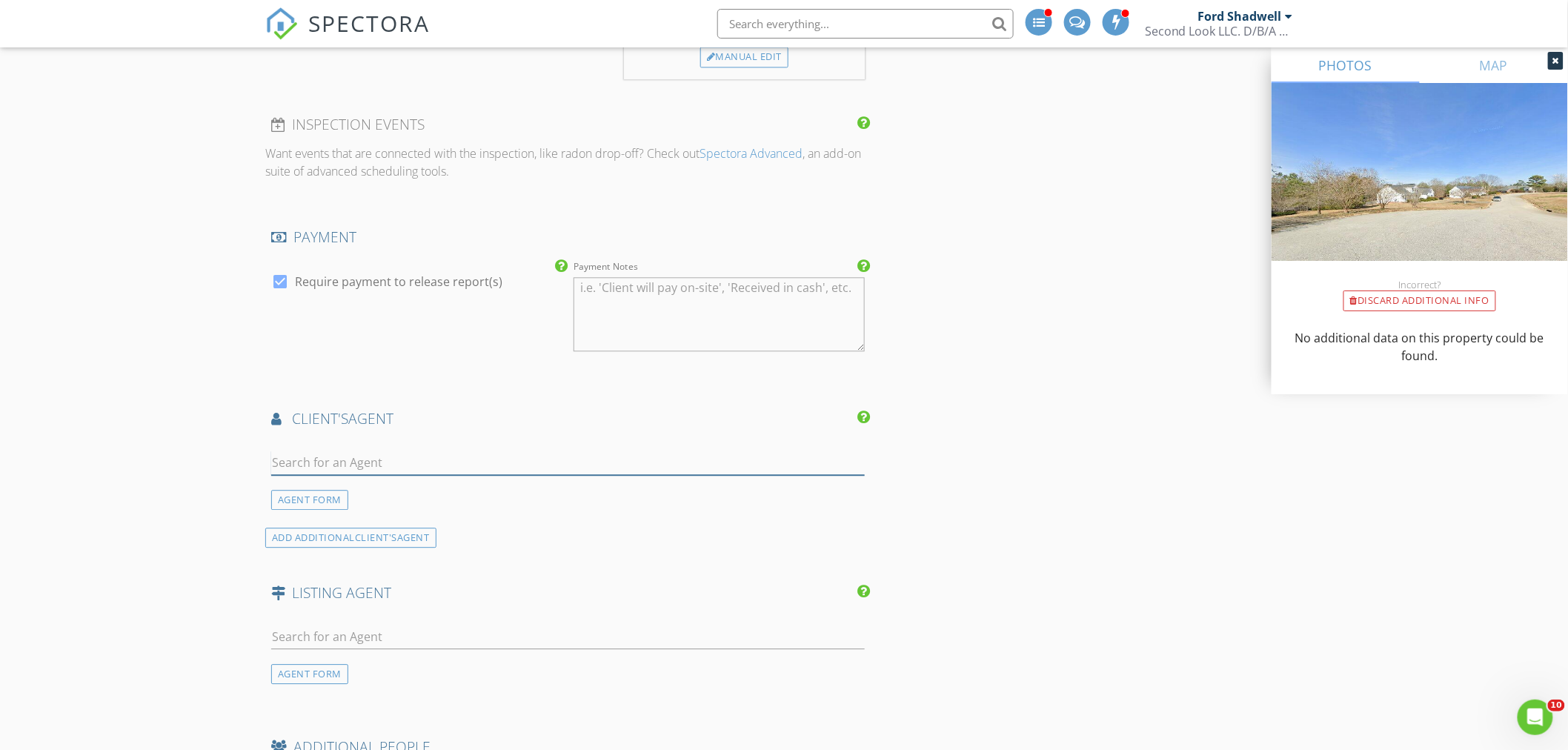
click at [317, 468] on input "text" at bounding box center [568, 462] width 593 height 24
type input "Delia"
click at [319, 502] on div "Graham Realty" at bounding box center [362, 504] width 99 height 12
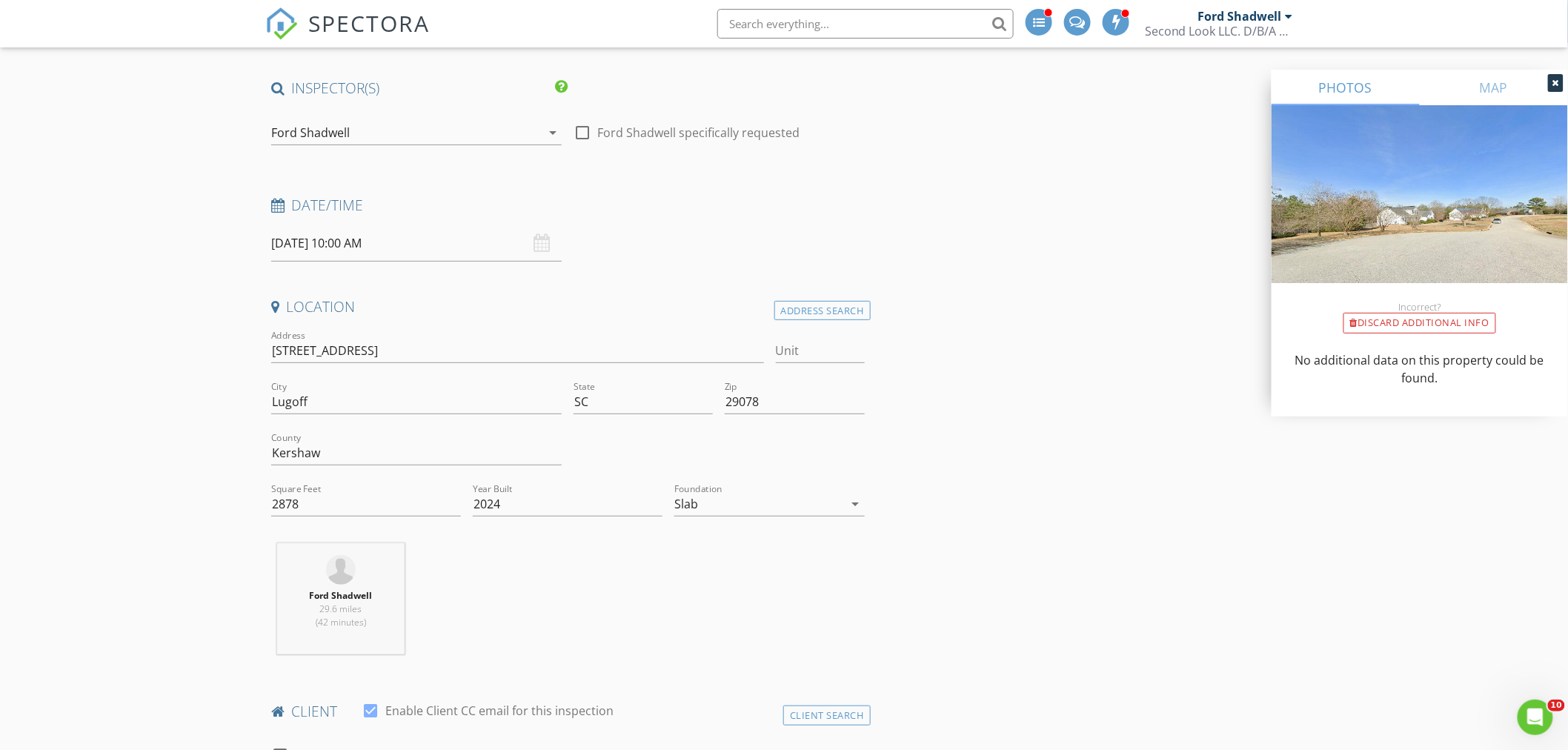
scroll to position [0, 0]
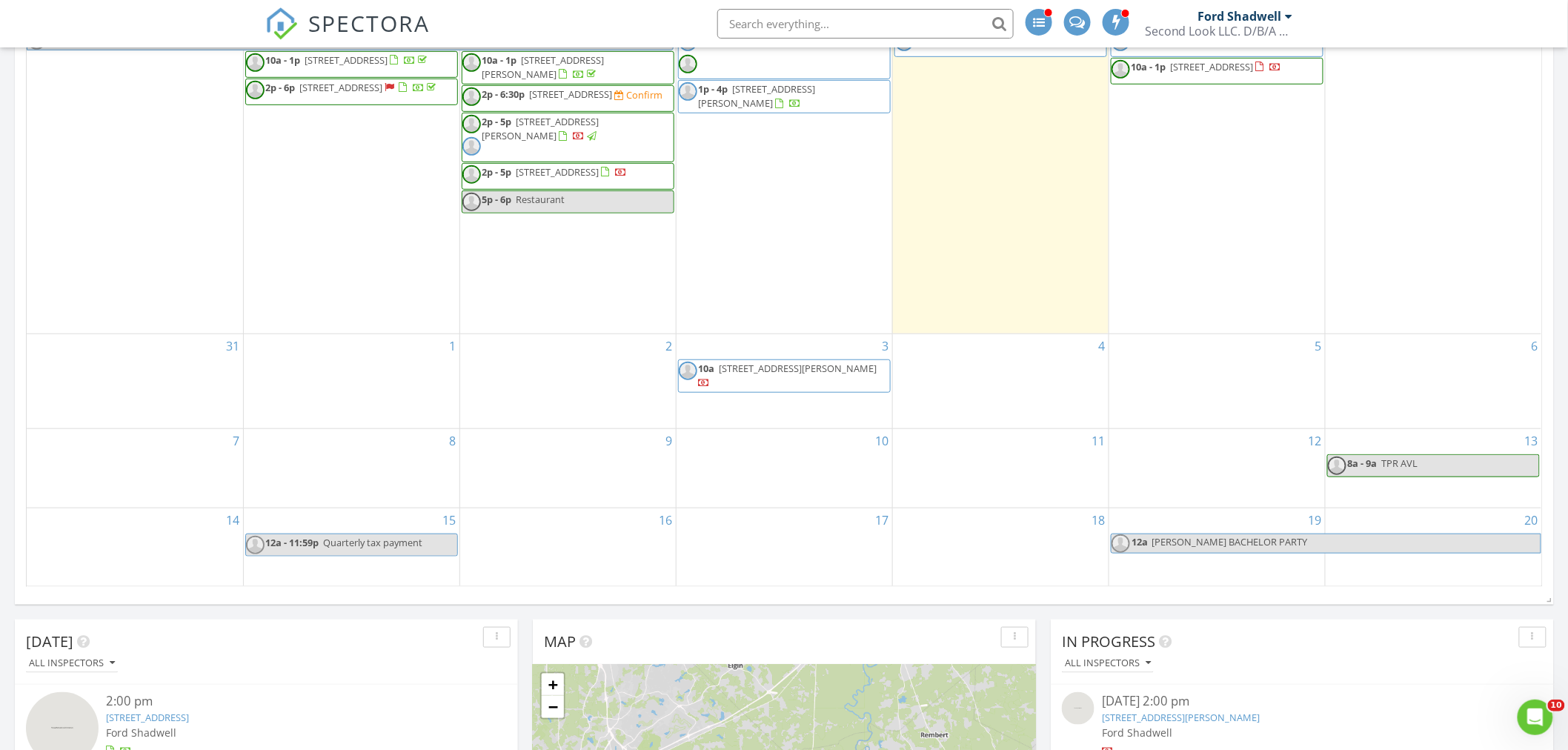
click at [560, 375] on div "2" at bounding box center [568, 381] width 216 height 95
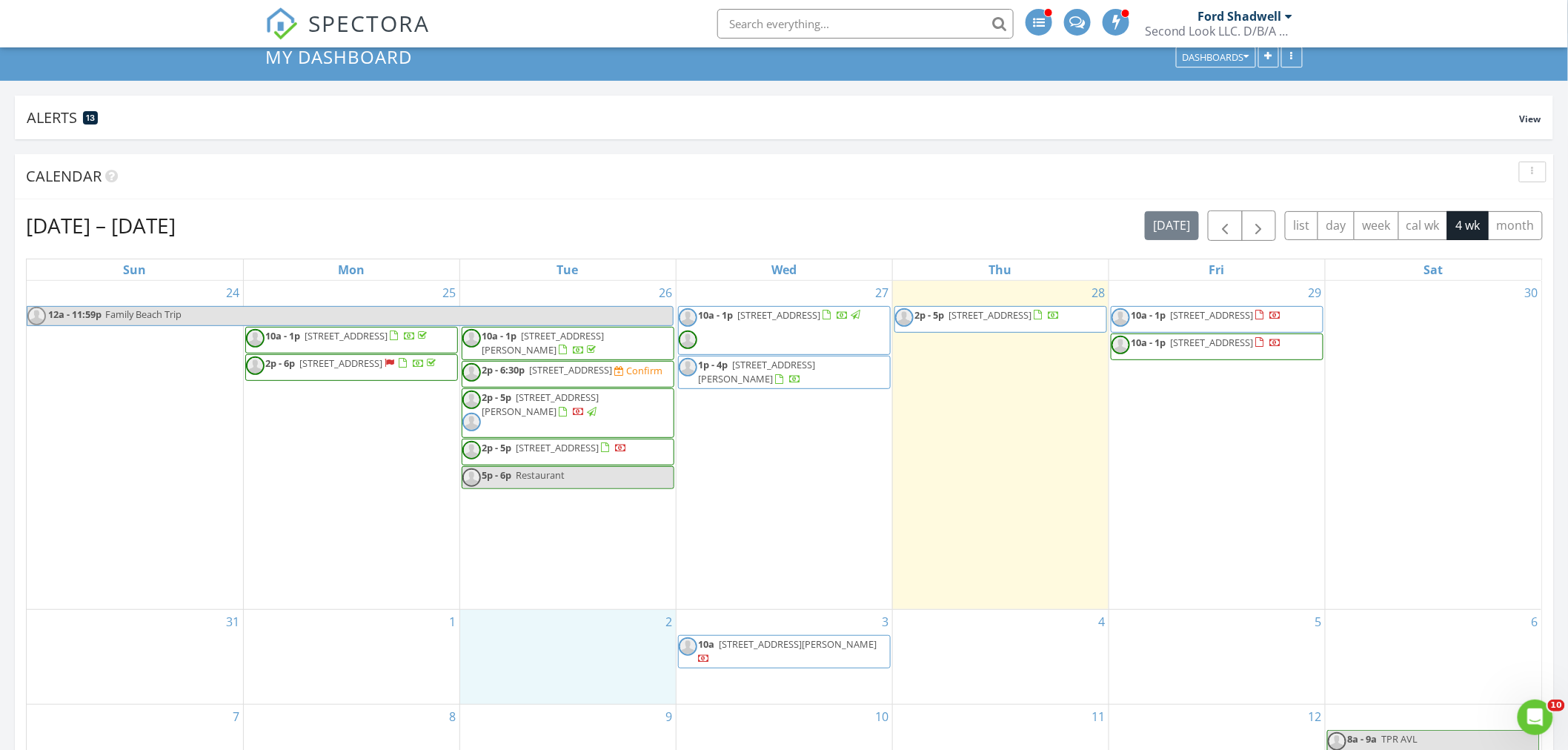
scroll to position [82, 0]
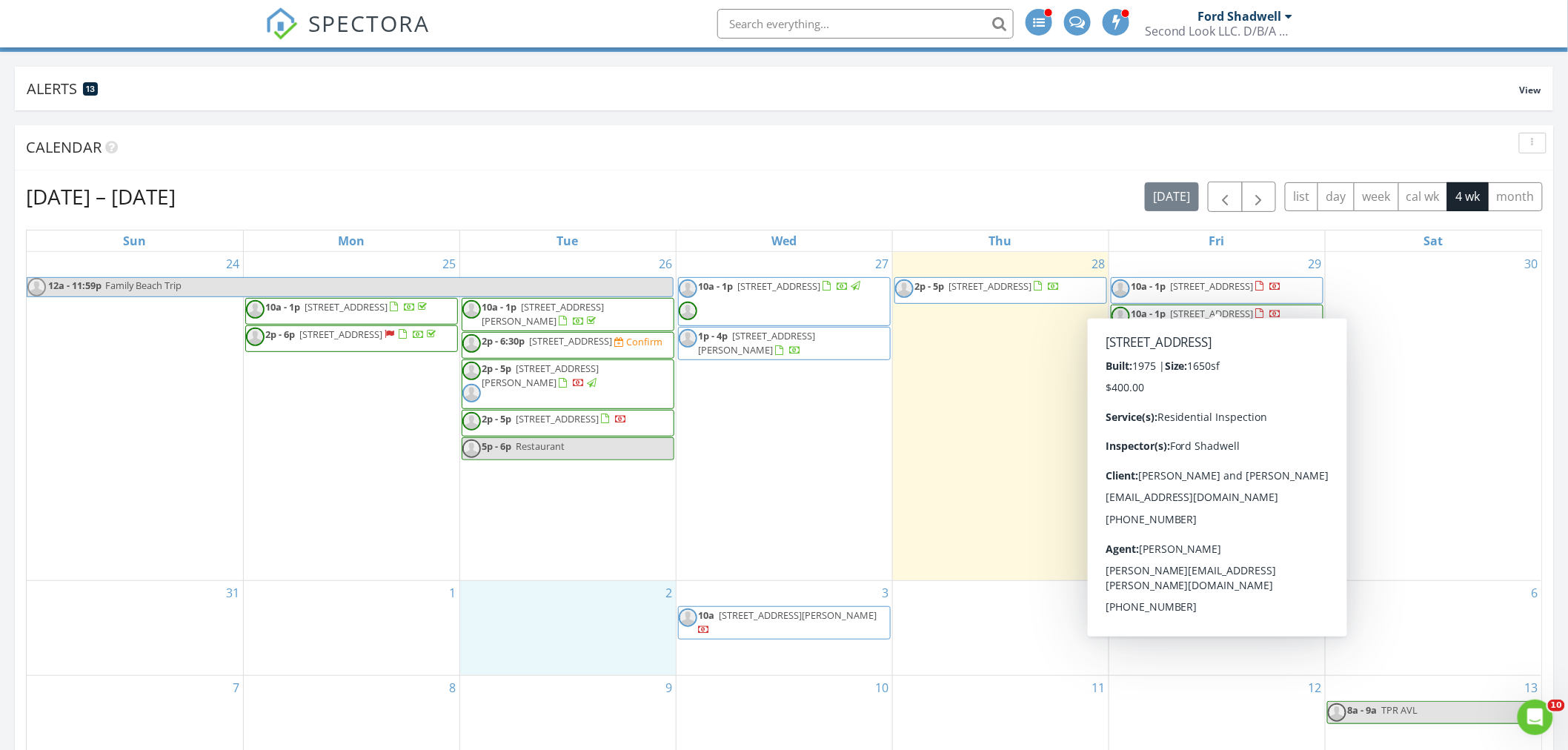
click at [1217, 298] on span "10a - 1p 2004 State Rd S-28-425, Camden 29020" at bounding box center [1197, 290] width 170 height 22
